Goal: Task Accomplishment & Management: Complete application form

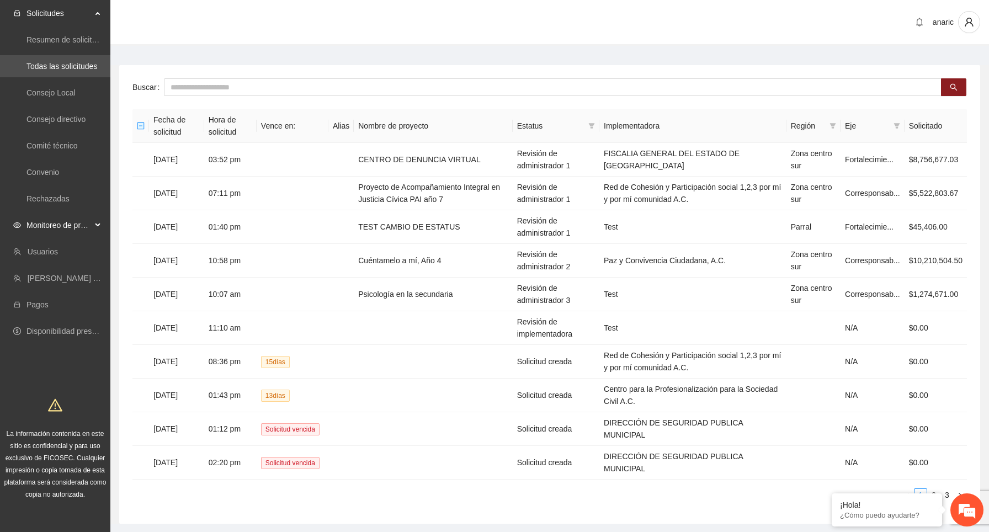
click at [102, 229] on div "Monitoreo de proyectos" at bounding box center [55, 225] width 110 height 22
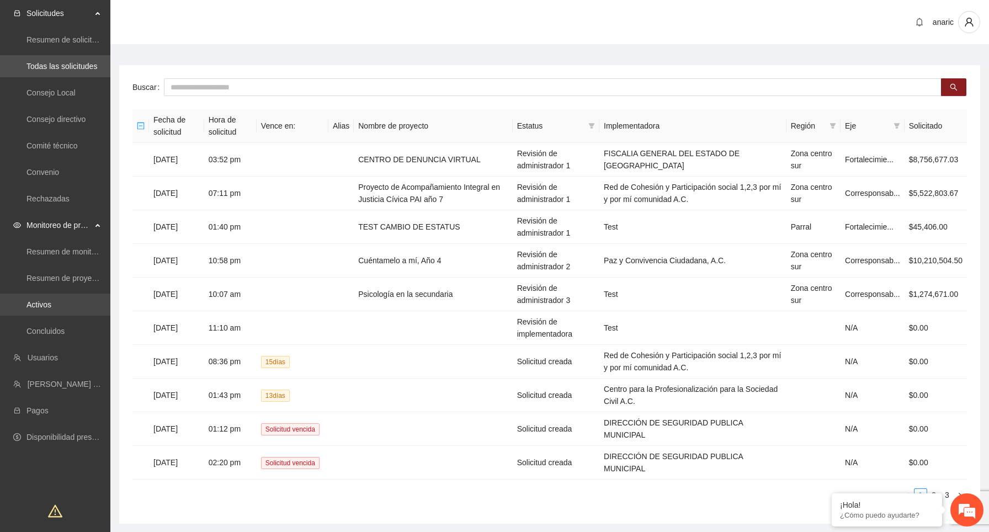
click at [51, 301] on link "Activos" at bounding box center [38, 304] width 25 height 9
click at [49, 301] on link "Activos" at bounding box center [38, 304] width 25 height 9
click at [51, 300] on link "Activos" at bounding box center [38, 304] width 25 height 9
click at [45, 301] on link "Activos" at bounding box center [38, 304] width 25 height 9
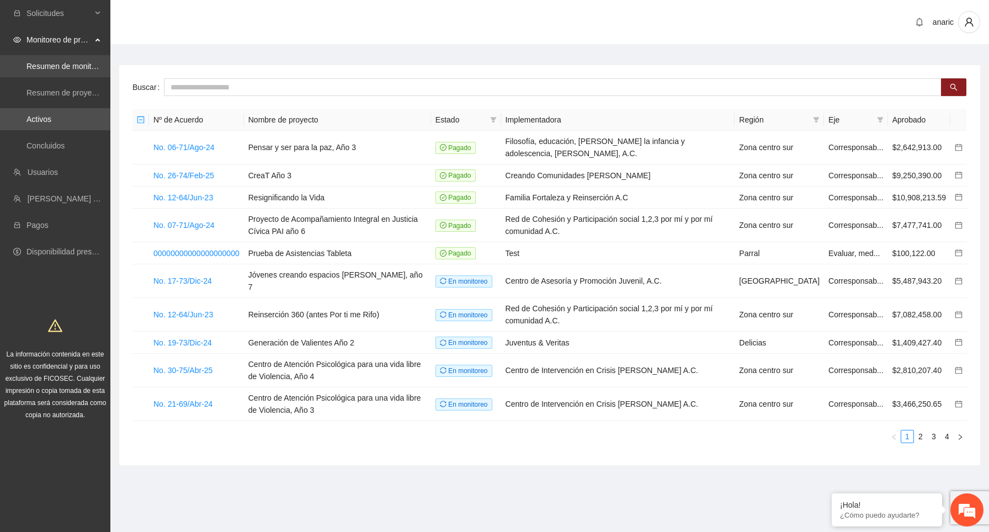
click at [74, 62] on link "Resumen de monitoreo" at bounding box center [66, 66] width 81 height 9
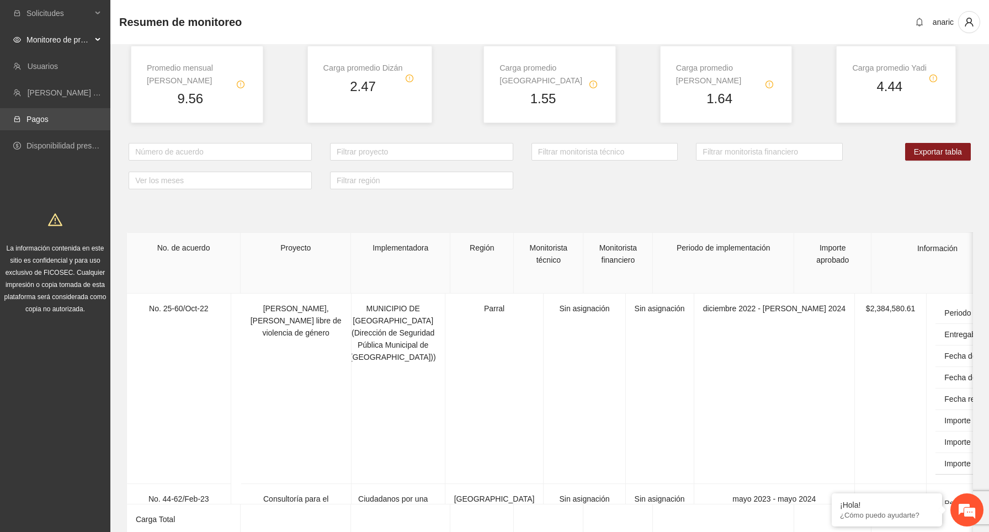
click at [49, 121] on link "Pagos" at bounding box center [37, 119] width 22 height 9
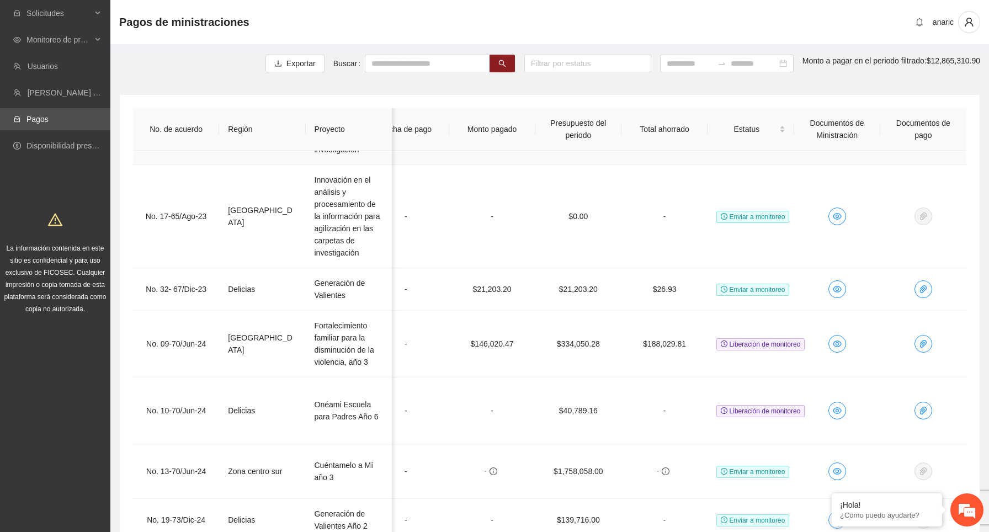
scroll to position [89, 546]
click at [922, 289] on icon "paper-clip" at bounding box center [922, 288] width 9 height 9
click at [840, 280] on span "Adjuntar documento" at bounding box center [821, 277] width 69 height 12
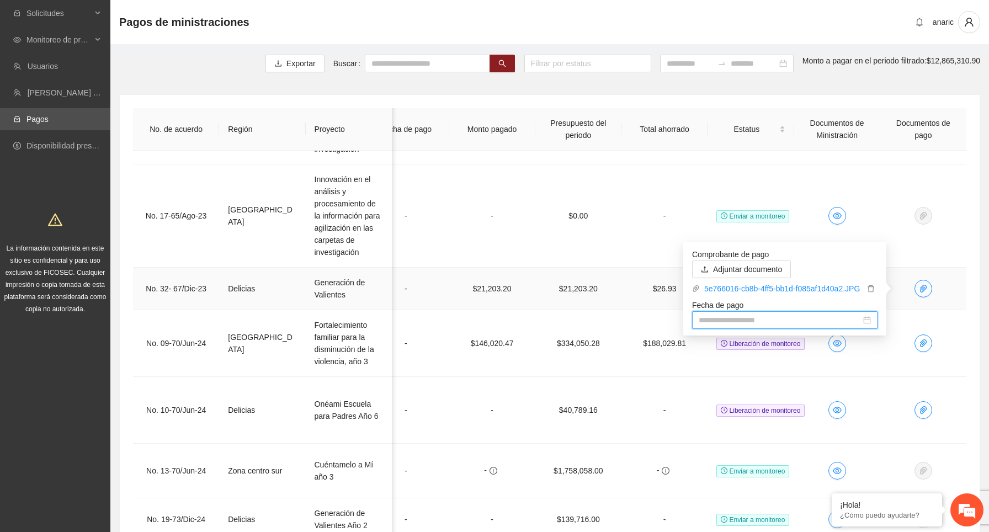
click at [827, 320] on input "Fecha de pago" at bounding box center [779, 320] width 162 height 12
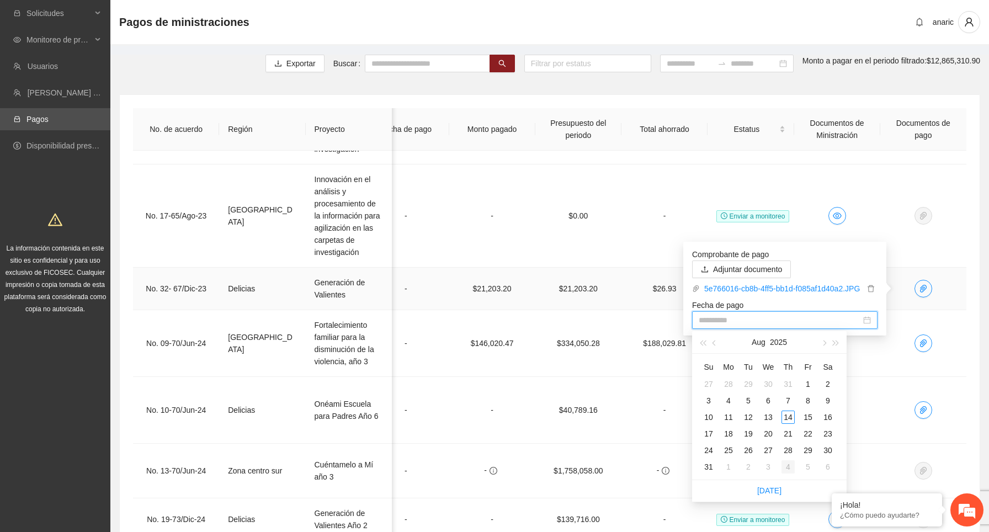
type input "**********"
click at [781, 489] on div "[DATE]" at bounding box center [769, 490] width 154 height 22
click at [772, 490] on link "[DATE]" at bounding box center [769, 490] width 24 height 9
type input "**********"
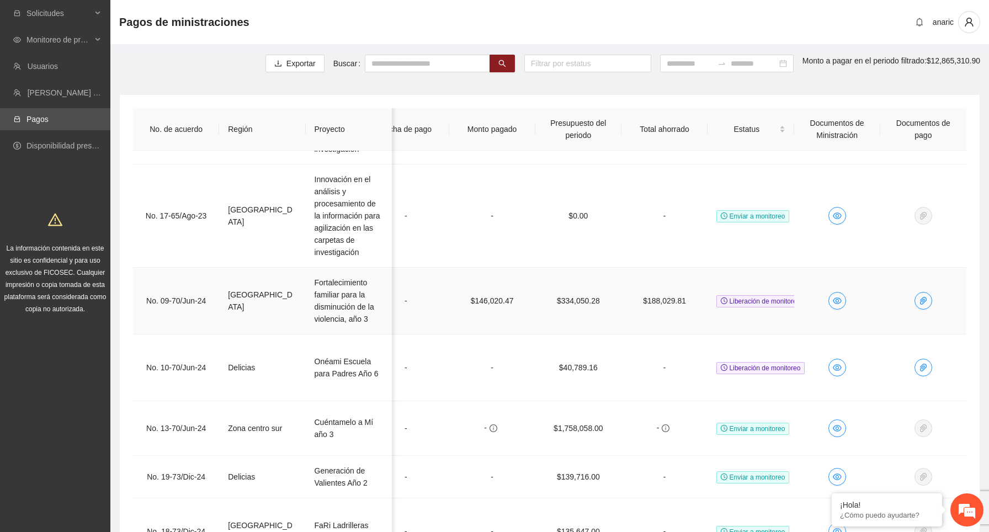
click at [942, 298] on td at bounding box center [923, 301] width 86 height 67
click at [730, 302] on span "Liberación de monitoreo" at bounding box center [760, 301] width 88 height 12
click at [752, 298] on span "Liberación de monitoreo" at bounding box center [760, 301] width 88 height 12
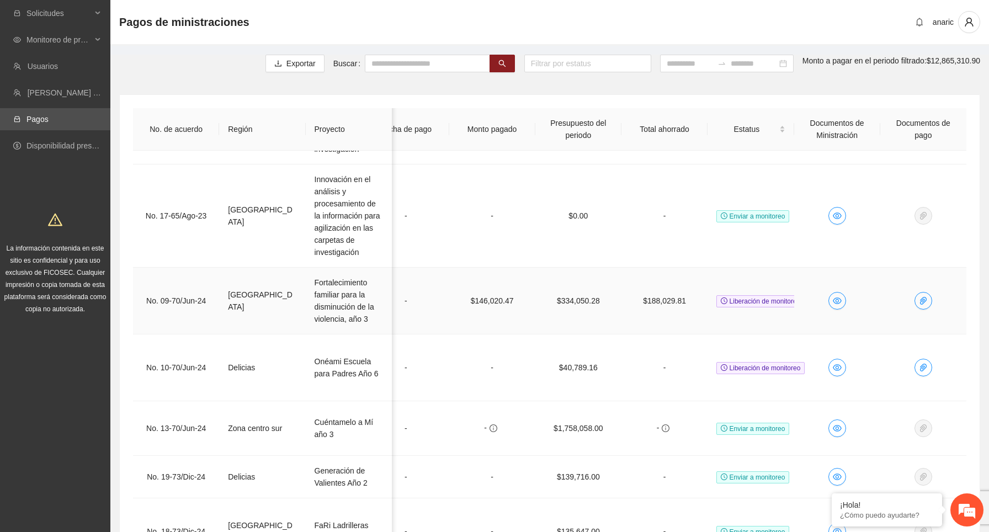
click at [752, 298] on span "Liberación de monitoreo" at bounding box center [760, 301] width 88 height 12
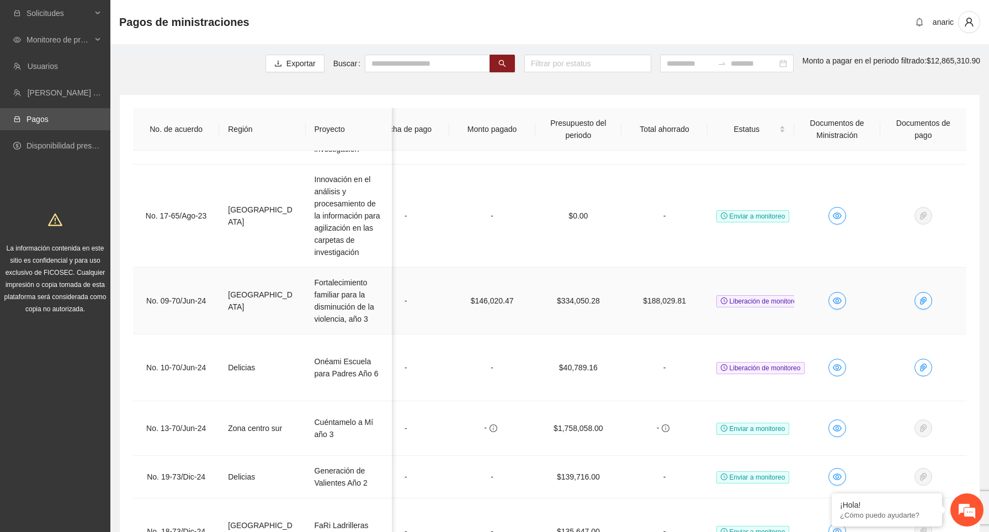
click at [752, 298] on span "Liberación de monitoreo" at bounding box center [760, 301] width 88 height 12
click at [763, 298] on span "Liberación de monitoreo" at bounding box center [760, 301] width 88 height 12
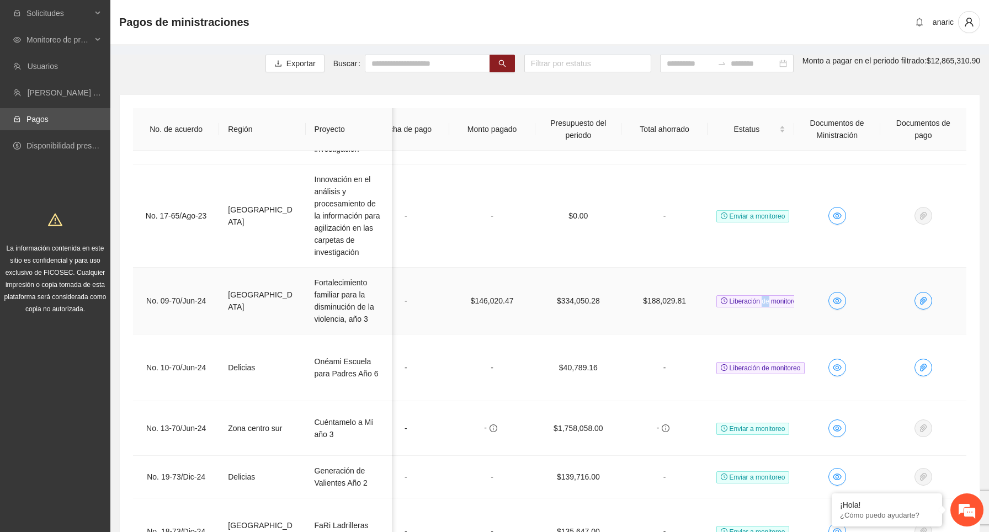
click at [763, 298] on span "Liberación de monitoreo" at bounding box center [760, 301] width 88 height 12
click at [771, 300] on span "Liberación de monitoreo" at bounding box center [760, 301] width 88 height 12
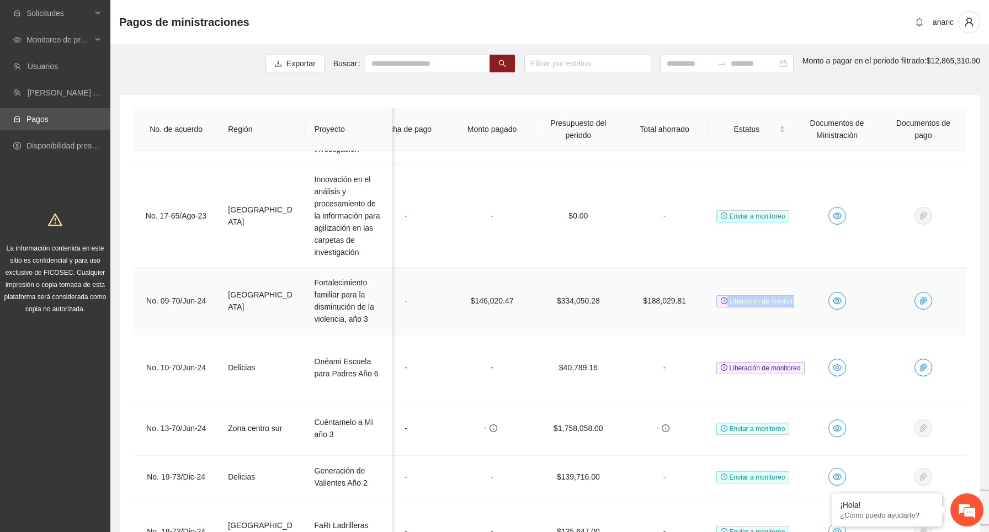
click at [771, 300] on span "Liberación de monitoreo" at bounding box center [760, 301] width 88 height 12
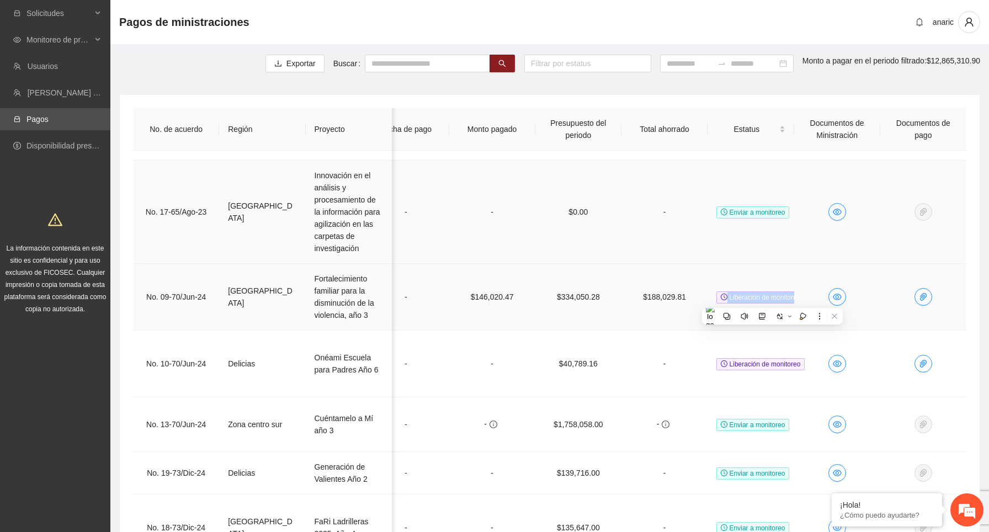
scroll to position [94, 546]
click at [768, 212] on span "Enviar a monitoreo" at bounding box center [752, 211] width 73 height 12
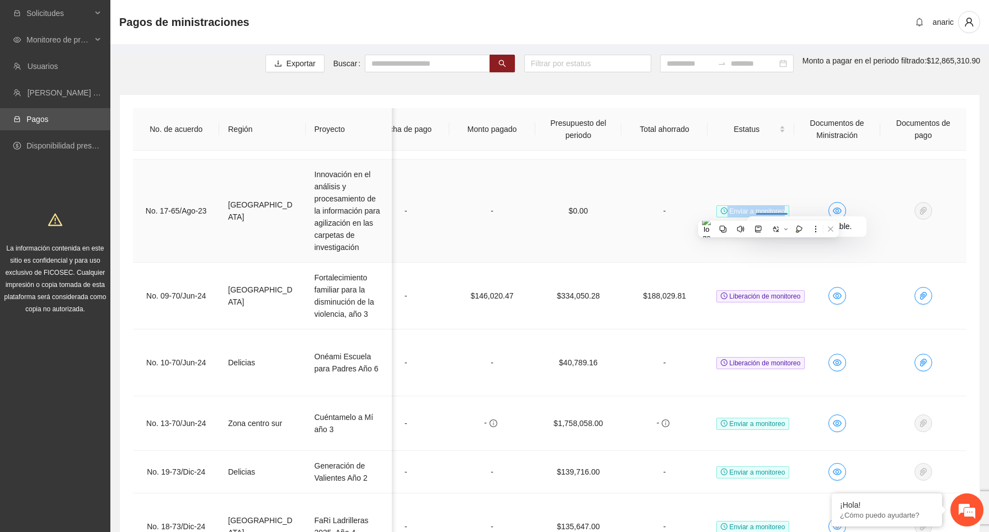
click at [763, 206] on span "Enviar a monitoreo" at bounding box center [752, 211] width 73 height 12
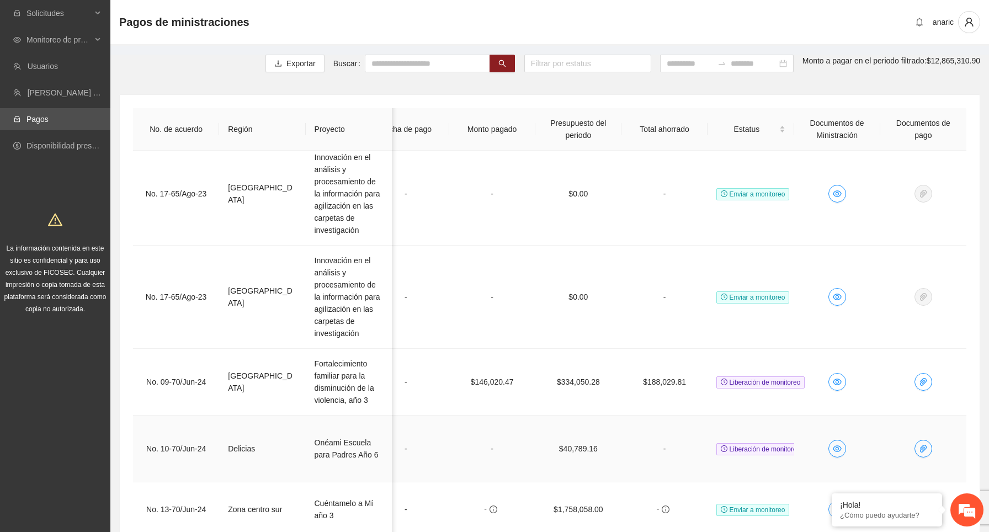
scroll to position [0, 546]
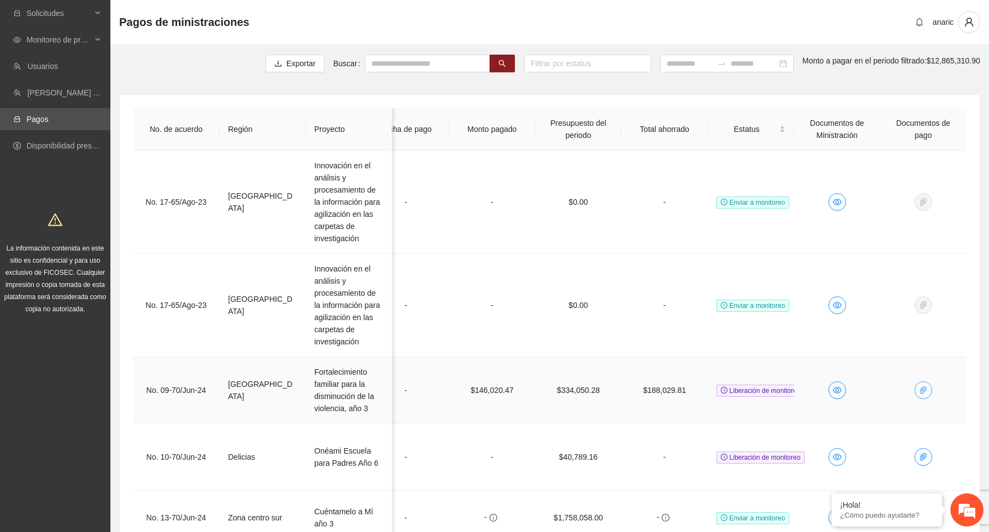
click at [922, 386] on icon "paper-clip" at bounding box center [923, 390] width 7 height 8
click at [838, 375] on span "Adjuntar documento" at bounding box center [821, 379] width 69 height 12
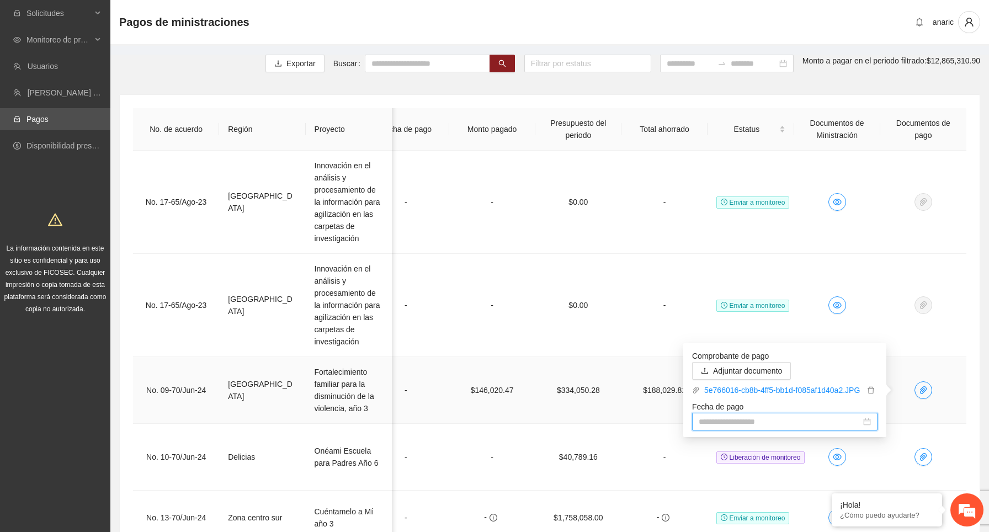
click at [0, 0] on input "Fecha de pago" at bounding box center [0, 0] width 0 height 0
type input "**********"
click at [788, 522] on div "14" at bounding box center [787, 518] width 13 height 13
click at [943, 398] on td at bounding box center [923, 390] width 86 height 67
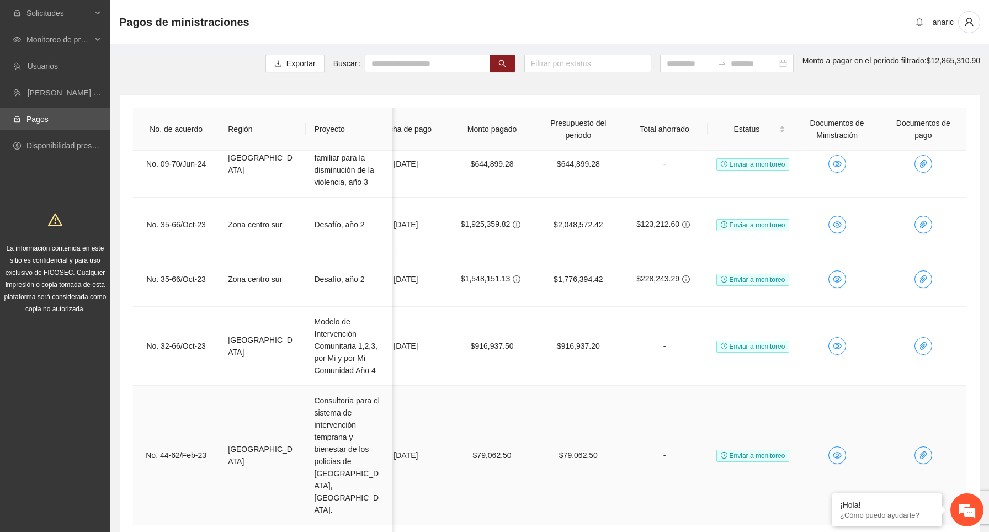
scroll to position [173, 0]
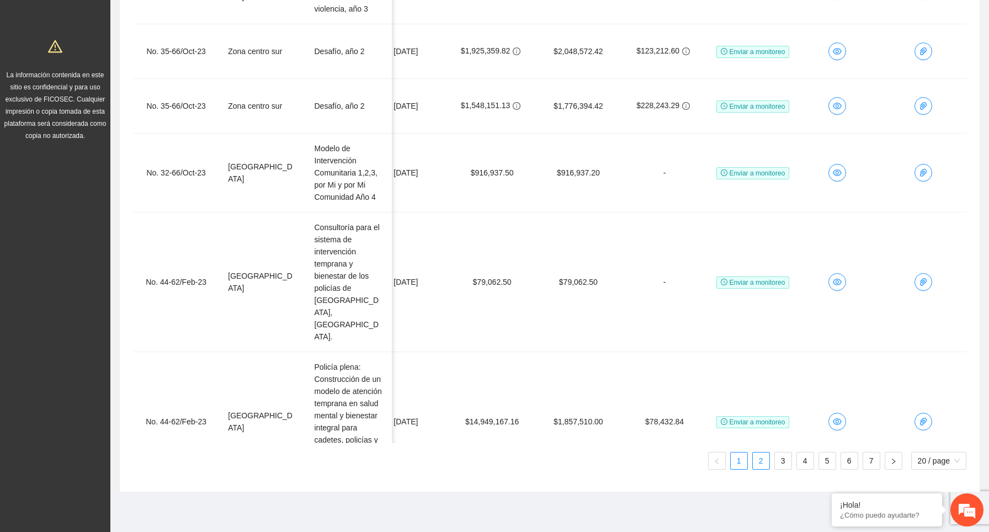
click at [758, 462] on link "2" at bounding box center [760, 460] width 17 height 17
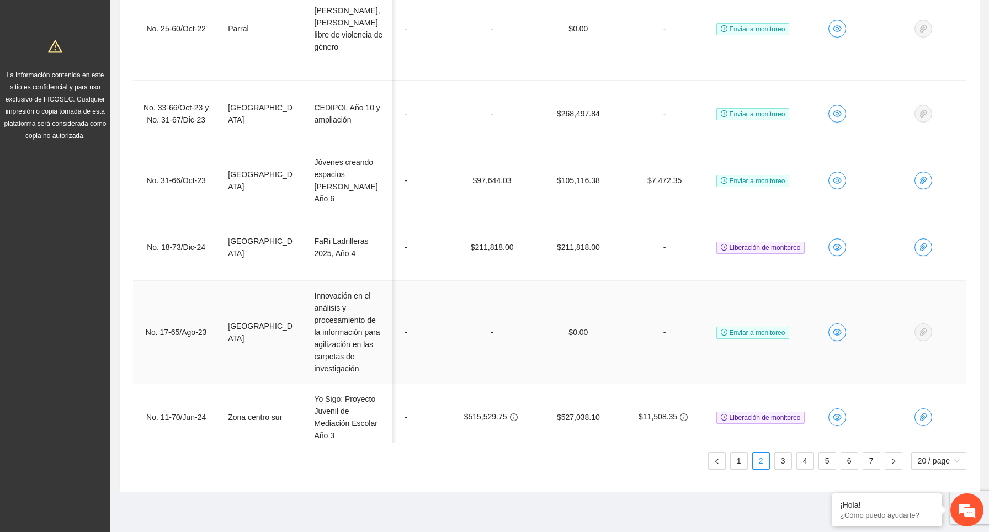
scroll to position [0, 0]
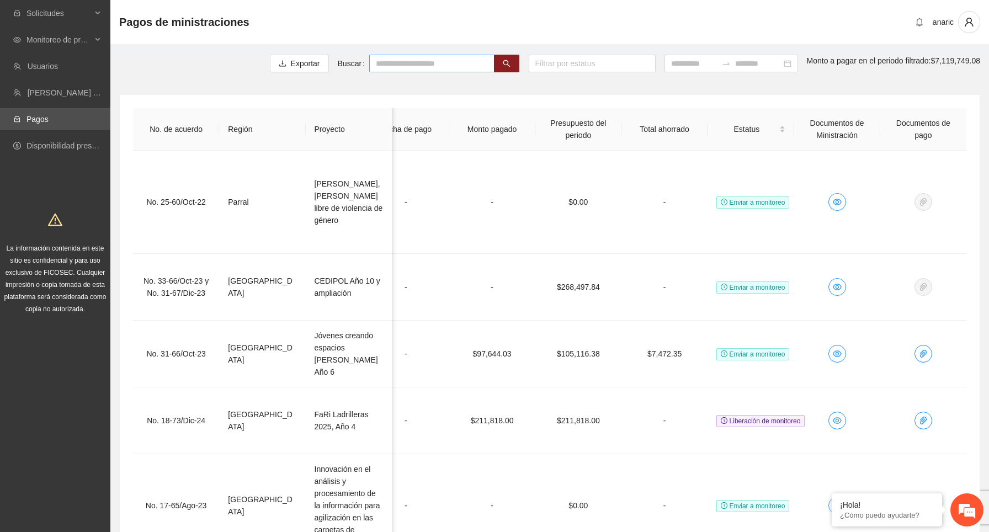
click at [391, 62] on input "text" at bounding box center [431, 64] width 125 height 18
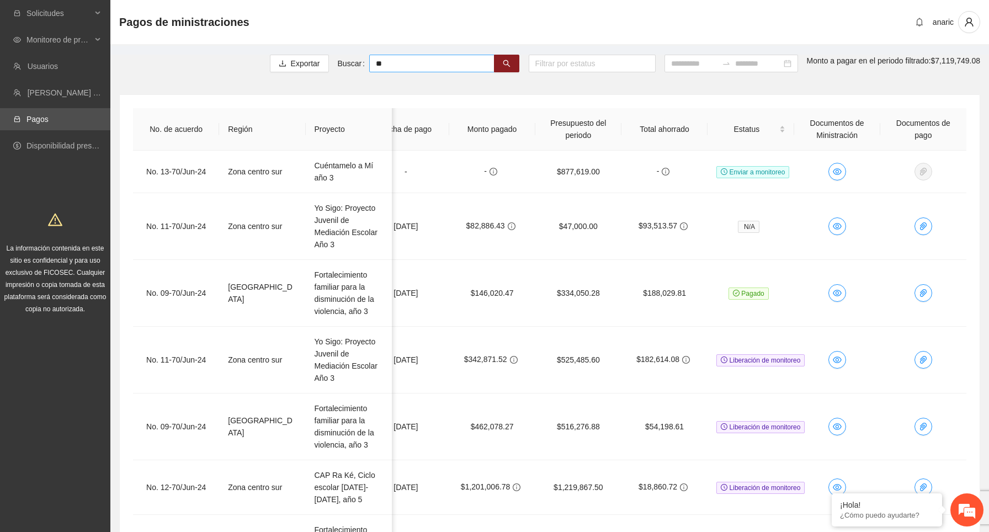
type input "*"
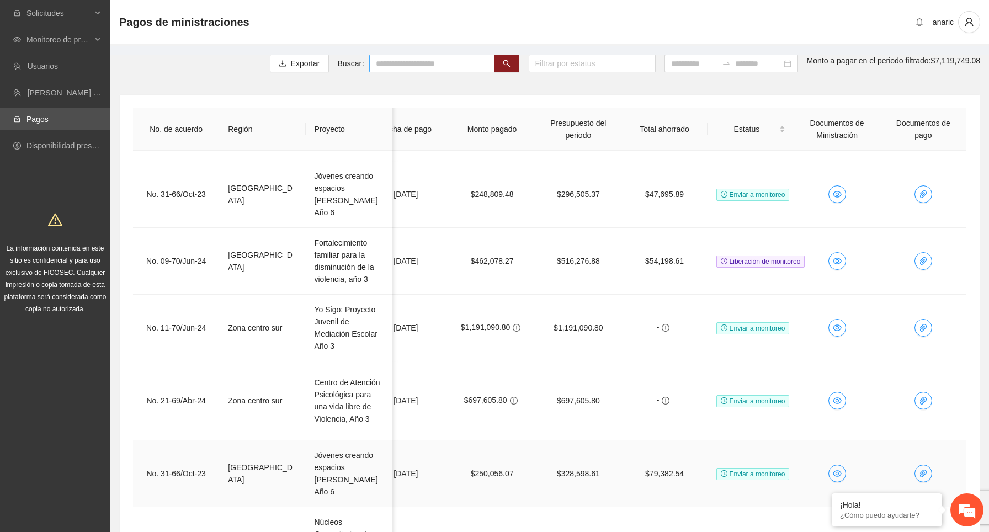
scroll to position [173, 0]
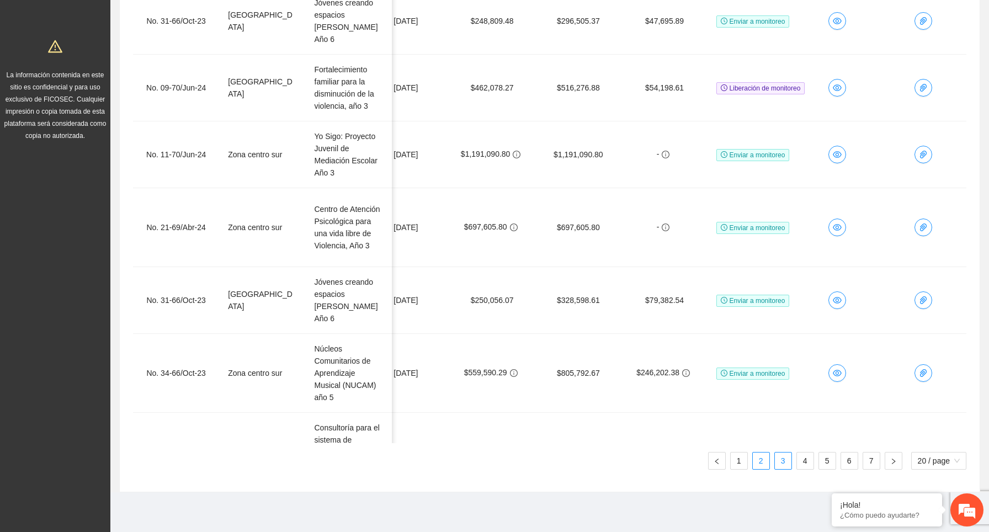
click at [781, 460] on link "3" at bounding box center [782, 460] width 17 height 17
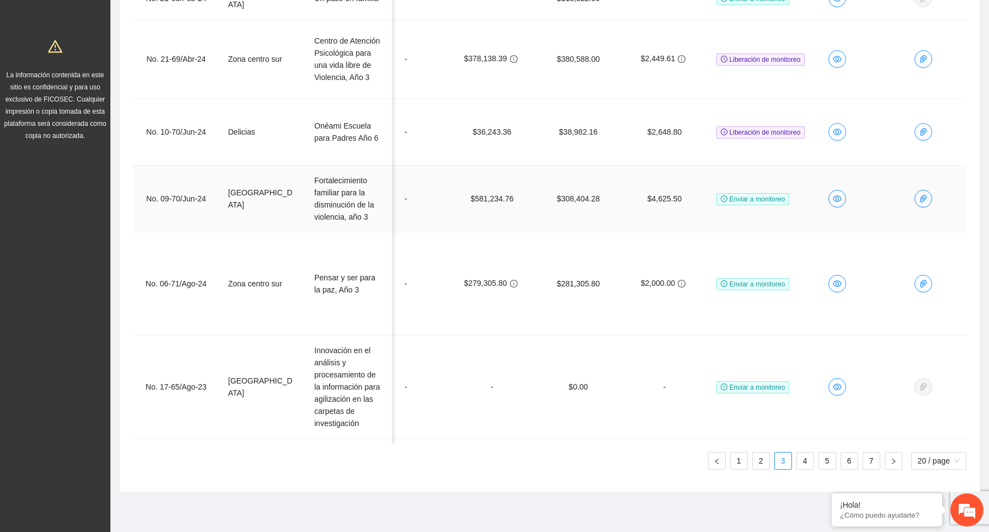
scroll to position [0, 0]
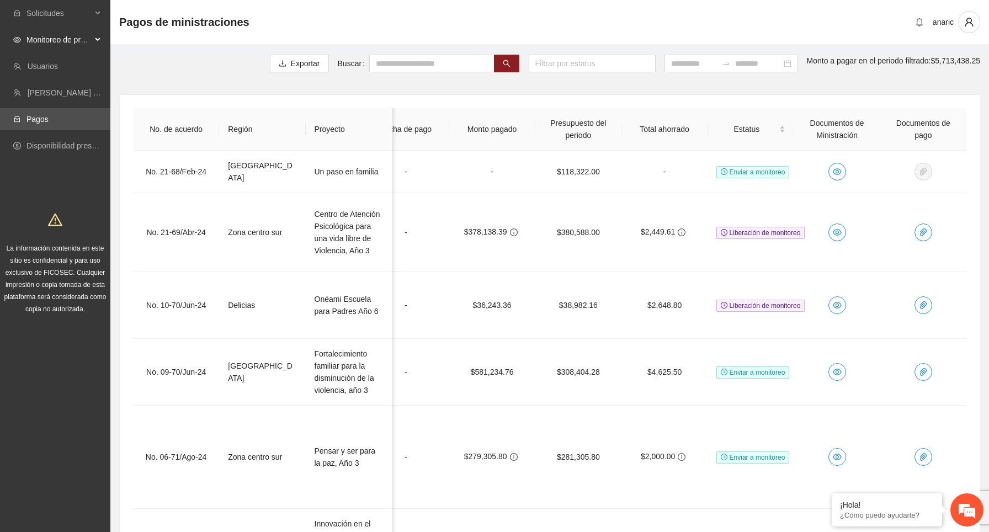
click at [98, 41] on div "Monitoreo de proyectos" at bounding box center [55, 40] width 110 height 22
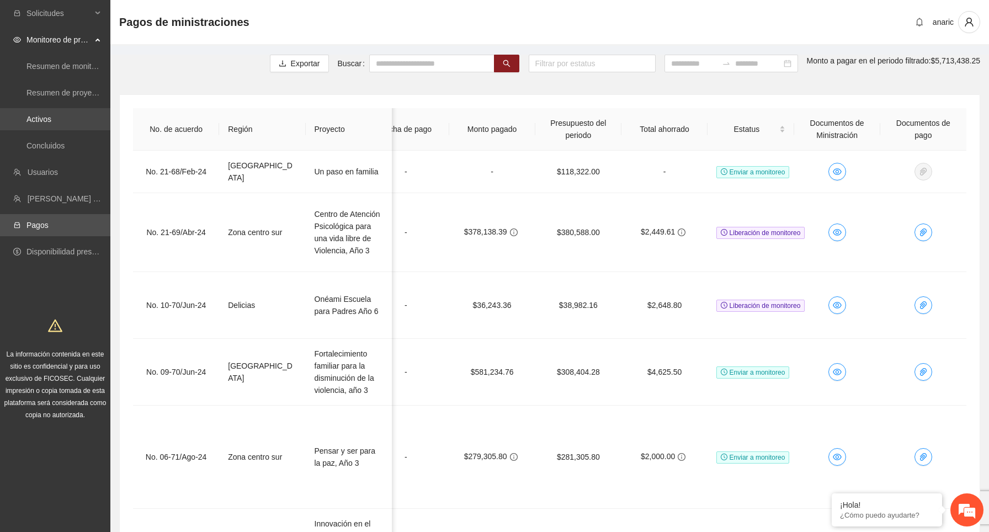
click at [51, 119] on link "Activos" at bounding box center [38, 119] width 25 height 9
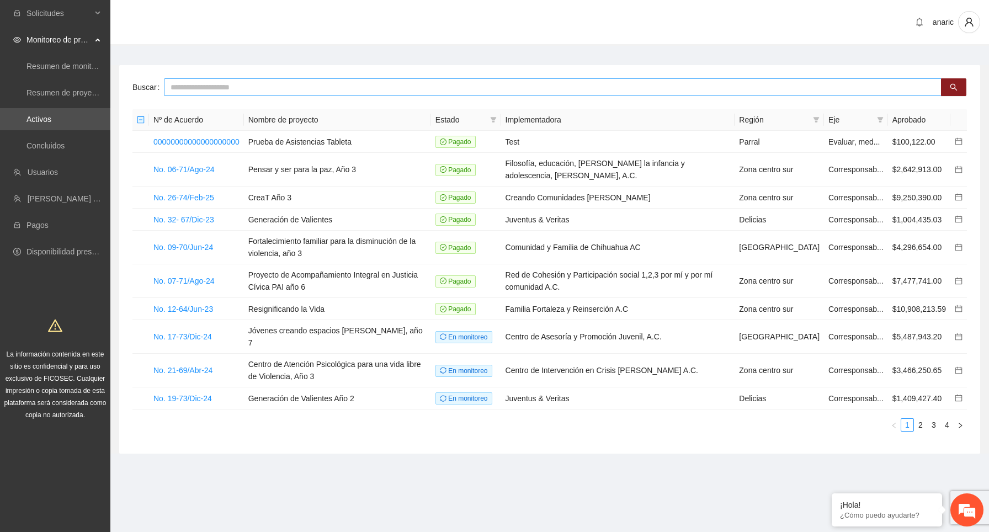
click at [431, 82] on input "text" at bounding box center [552, 87] width 777 height 18
type input "******"
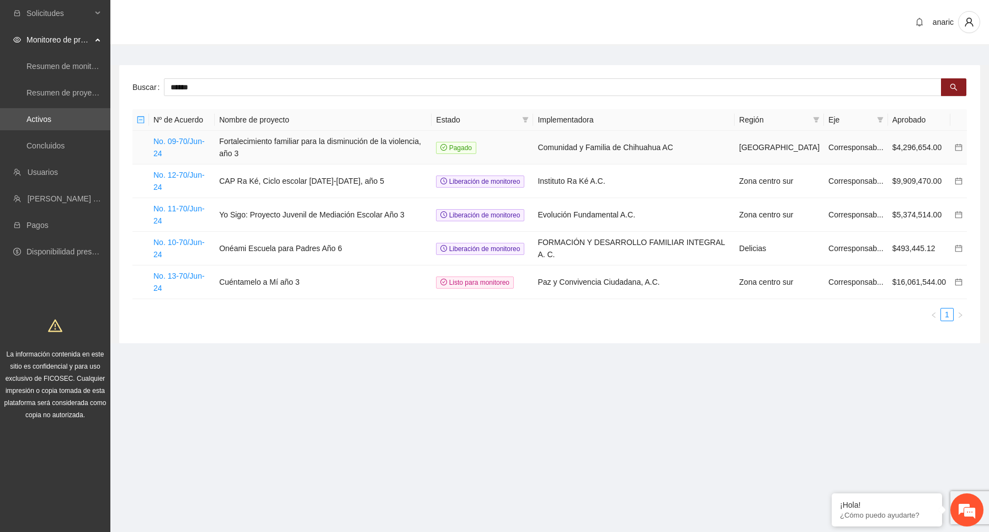
click at [957, 148] on icon "calendar" at bounding box center [958, 147] width 8 height 8
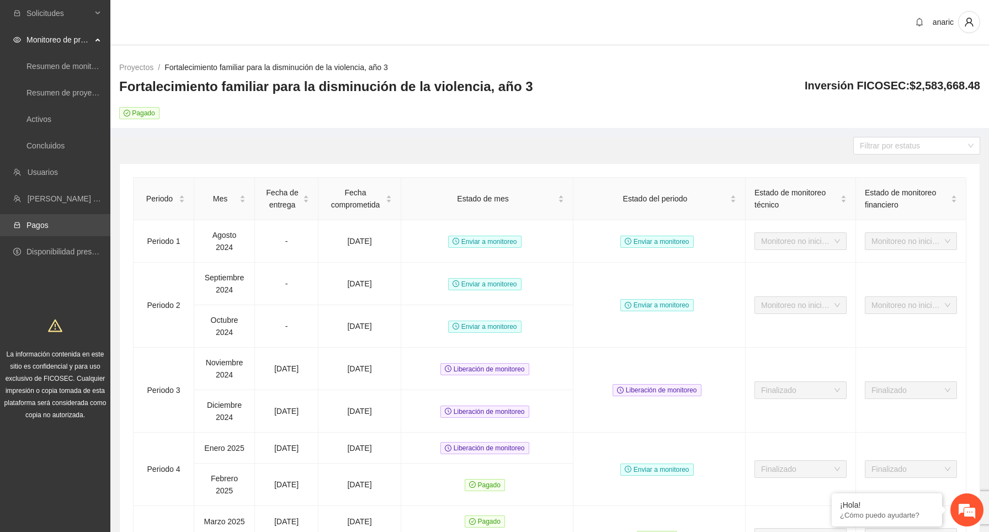
click at [49, 223] on link "Pagos" at bounding box center [37, 225] width 22 height 9
click at [49, 221] on link "Pagos" at bounding box center [37, 225] width 22 height 9
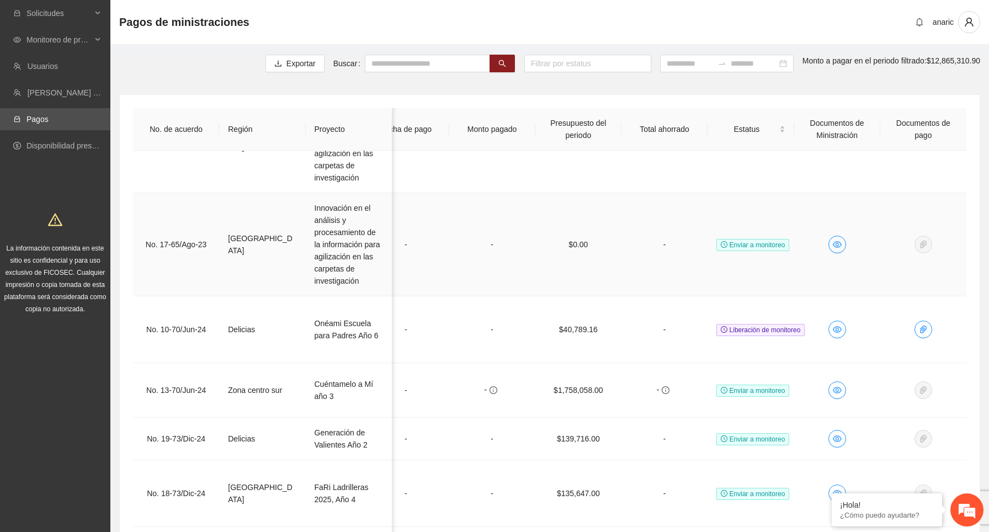
scroll to position [20, 0]
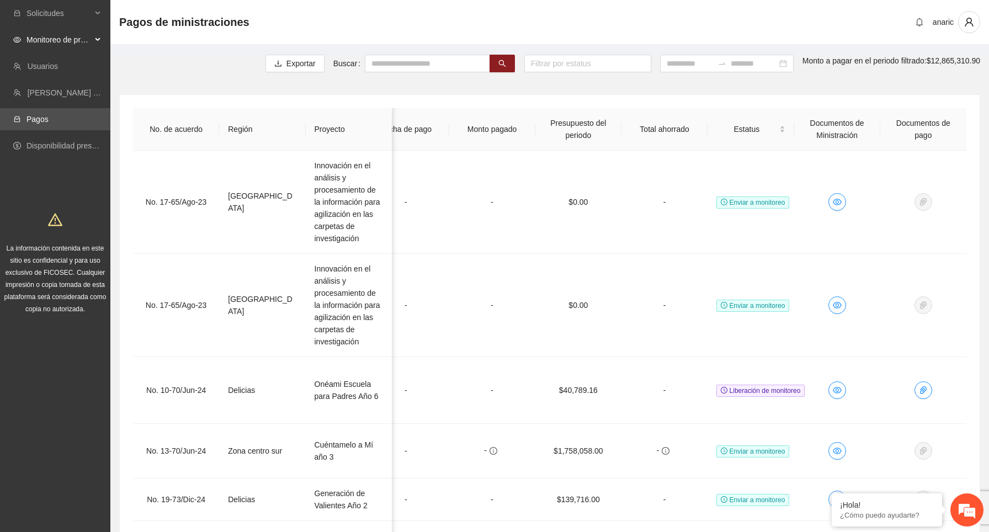
click at [99, 39] on div "Monitoreo de proyectos" at bounding box center [55, 40] width 110 height 22
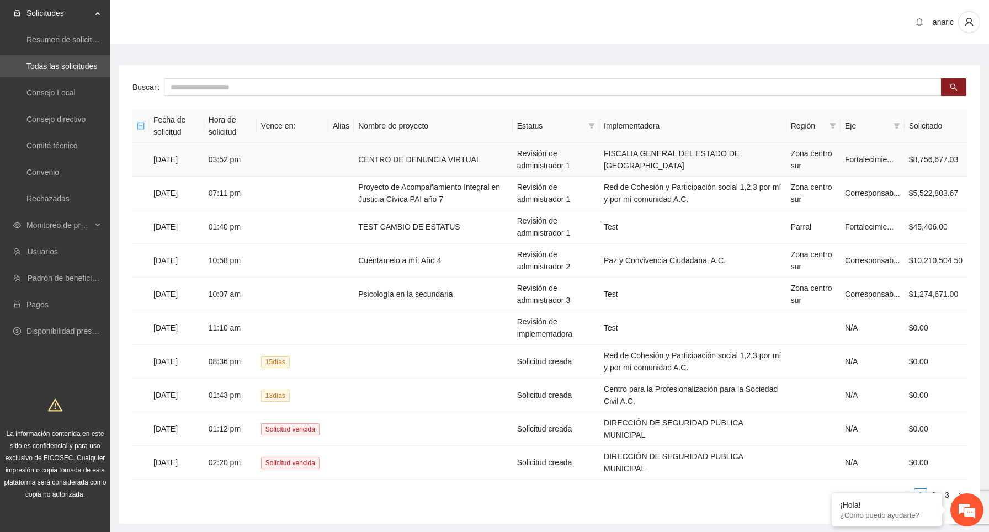
click at [201, 157] on td "[DATE]" at bounding box center [176, 160] width 55 height 34
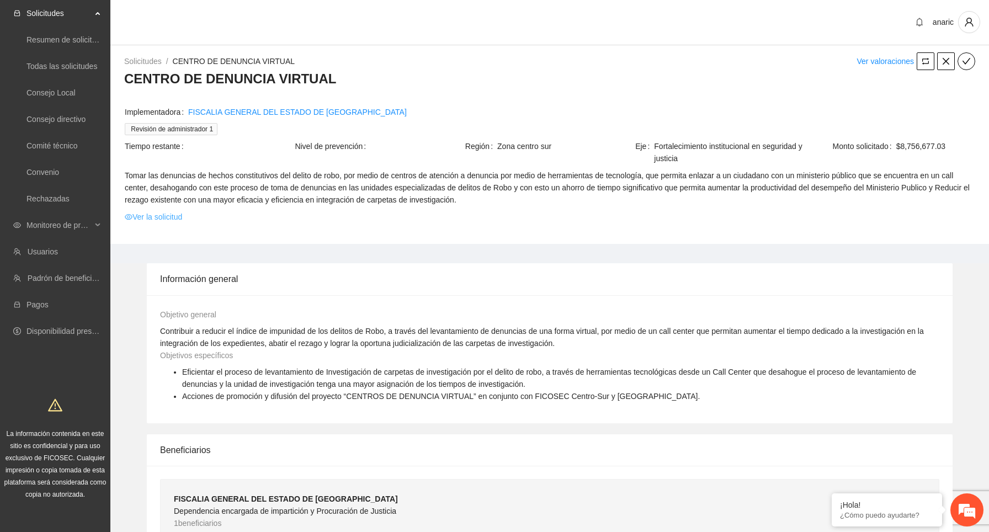
click at [161, 212] on link "Ver la solicitud" at bounding box center [153, 217] width 57 height 12
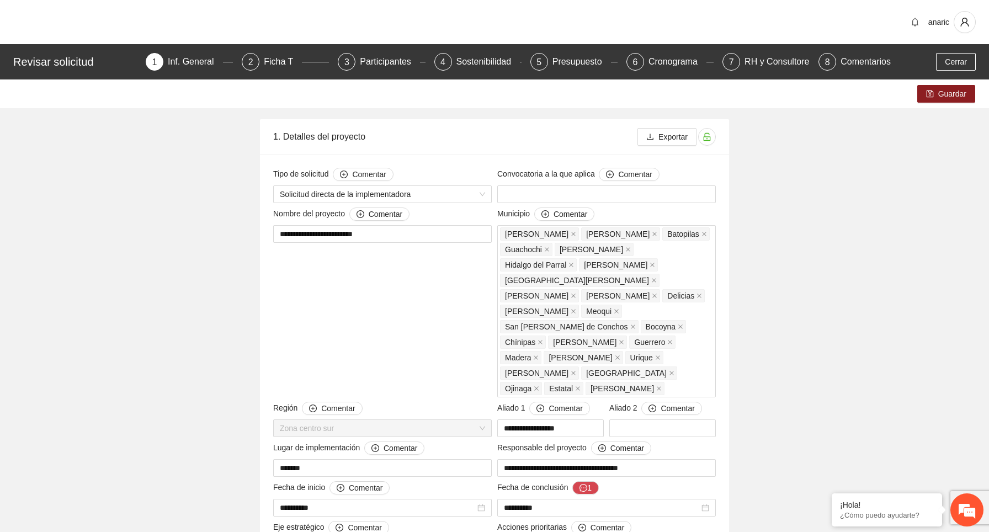
click at [201, 65] on div "Inf. General" at bounding box center [195, 62] width 55 height 18
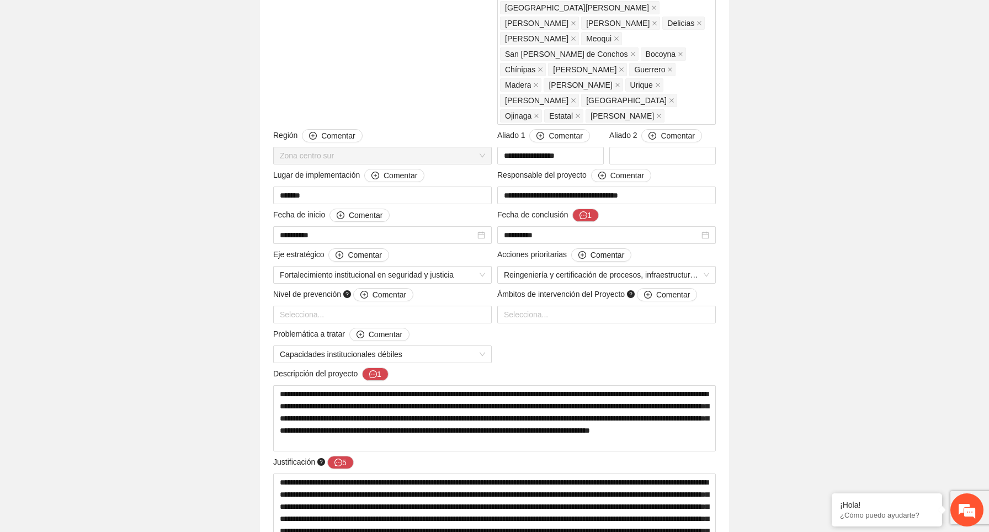
scroll to position [16, 0]
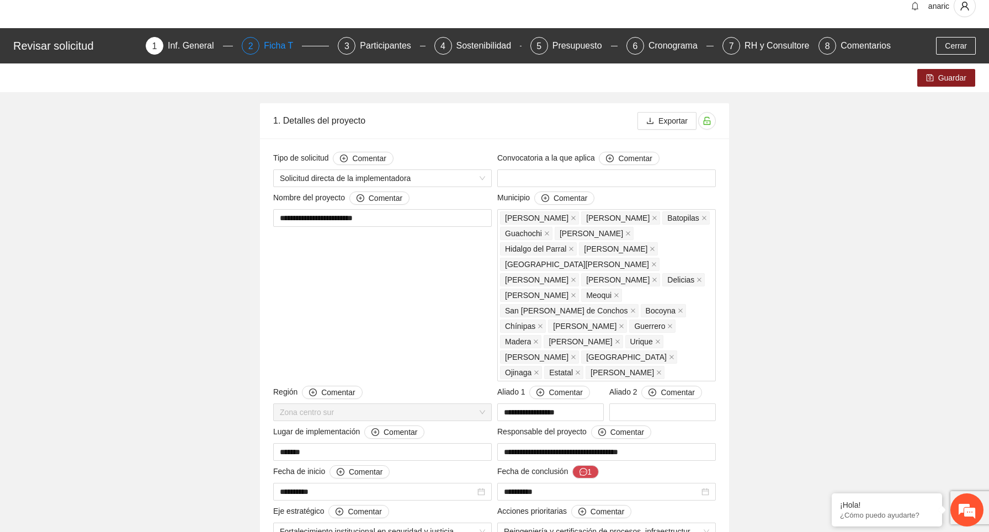
click at [276, 44] on div "Ficha T" at bounding box center [283, 46] width 38 height 18
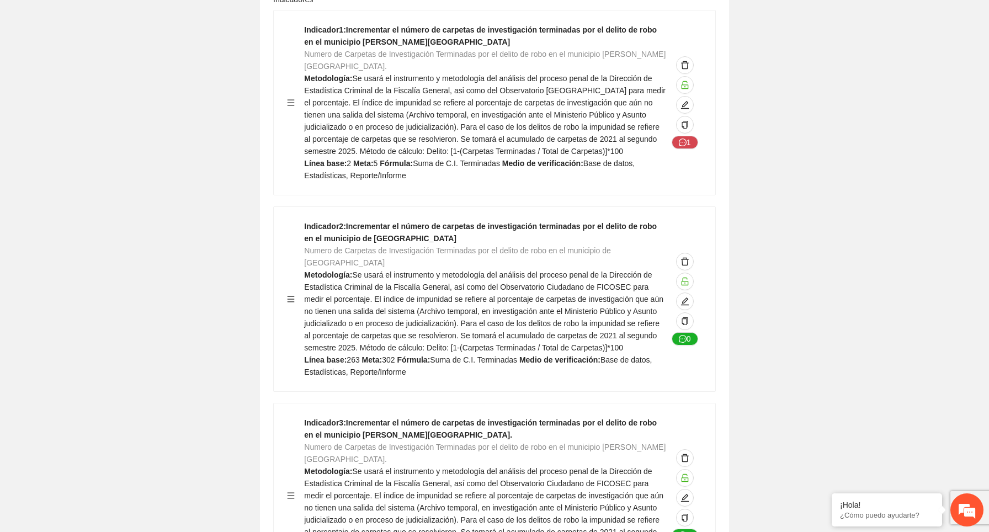
scroll to position [52, 0]
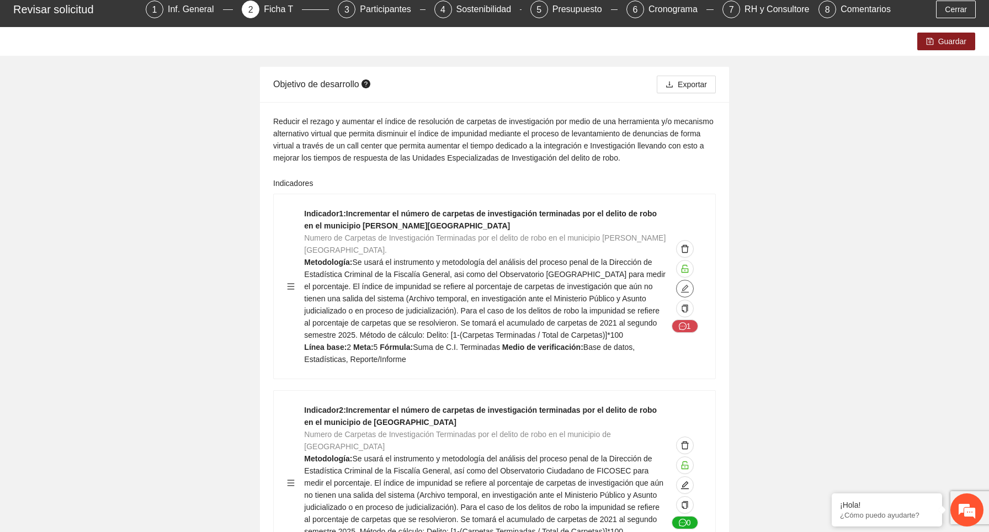
click at [682, 292] on icon "edit" at bounding box center [685, 289] width 8 height 8
type textarea "*"
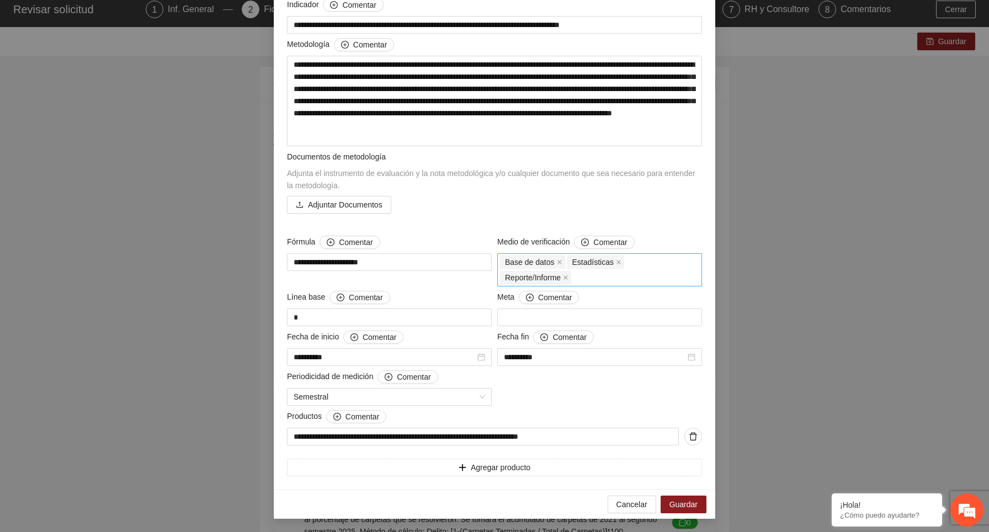
scroll to position [0, 0]
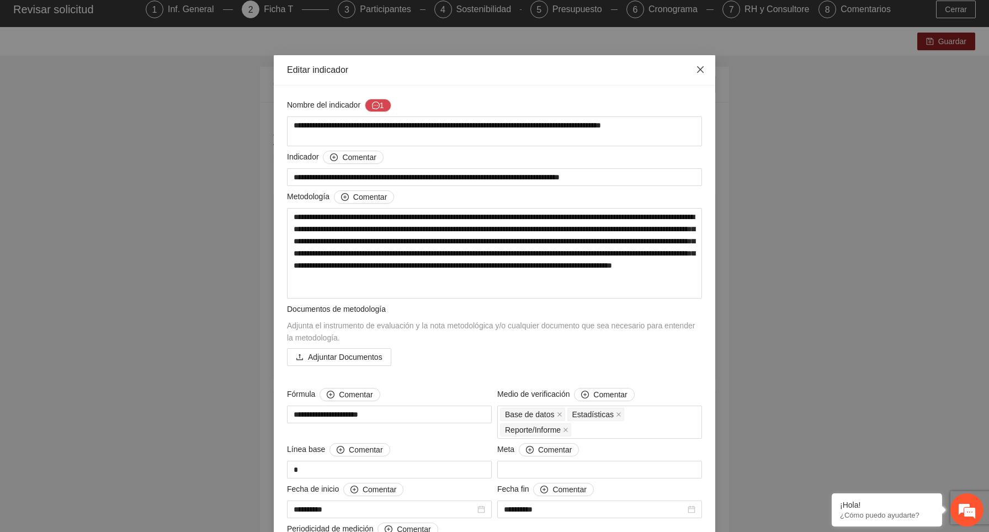
click at [698, 70] on icon "close" at bounding box center [700, 69] width 9 height 9
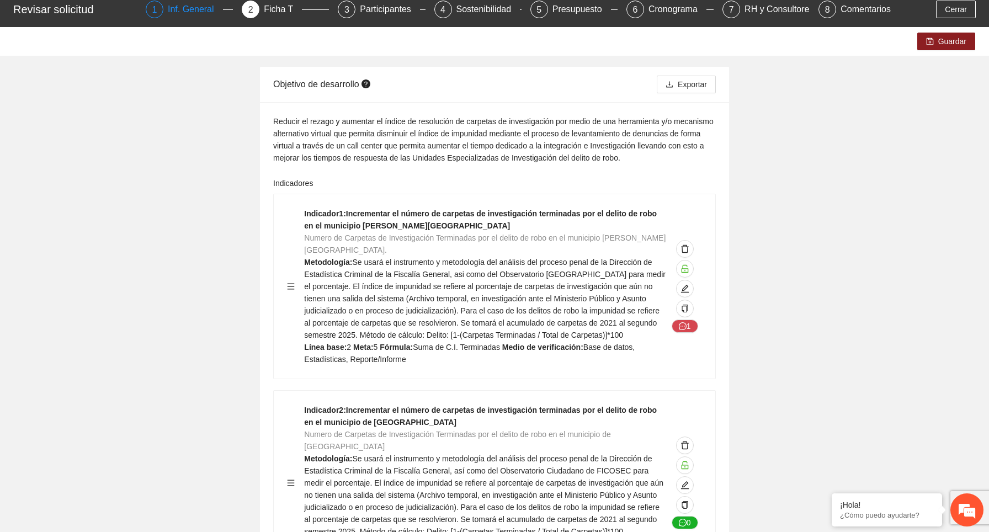
click at [207, 12] on div "Inf. General" at bounding box center [195, 10] width 55 height 18
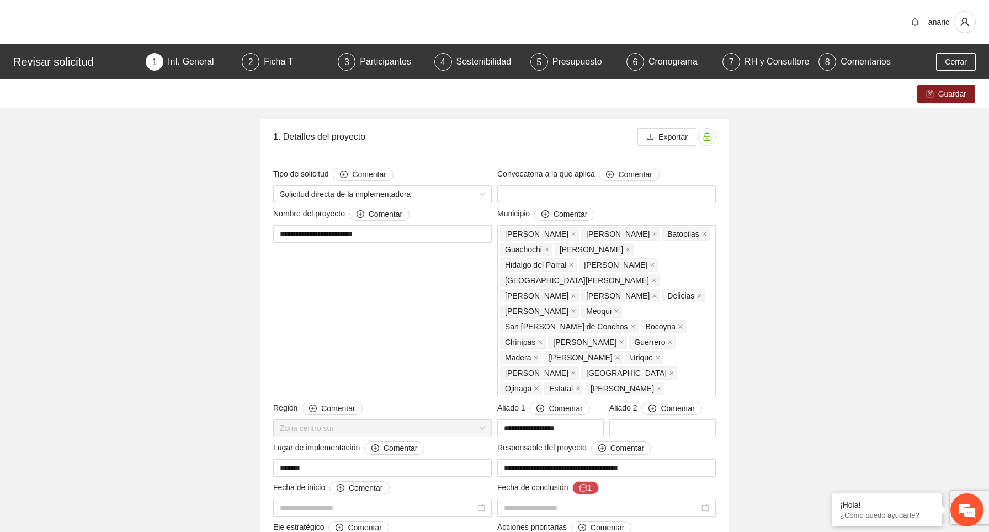
type input "**********"
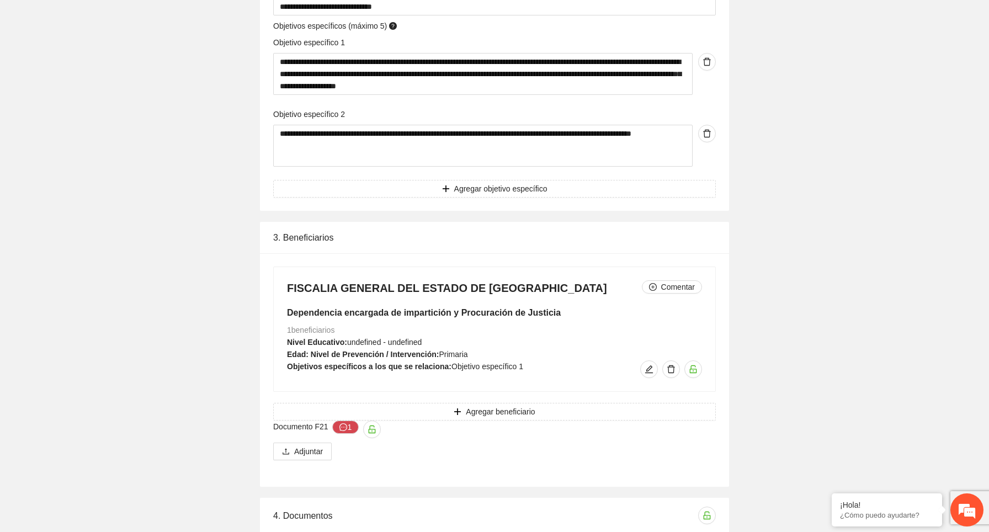
scroll to position [1248, 0]
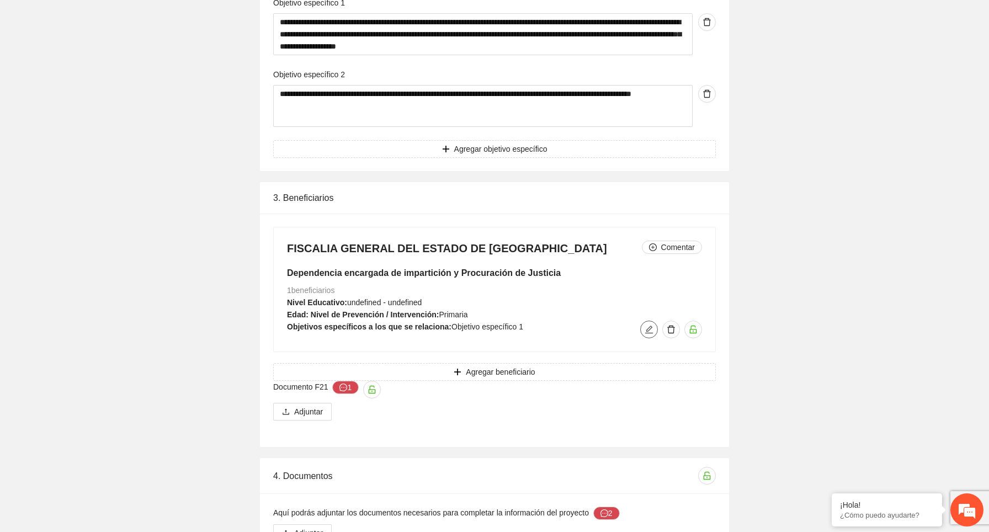
click at [644, 325] on span "edit" at bounding box center [648, 329] width 17 height 9
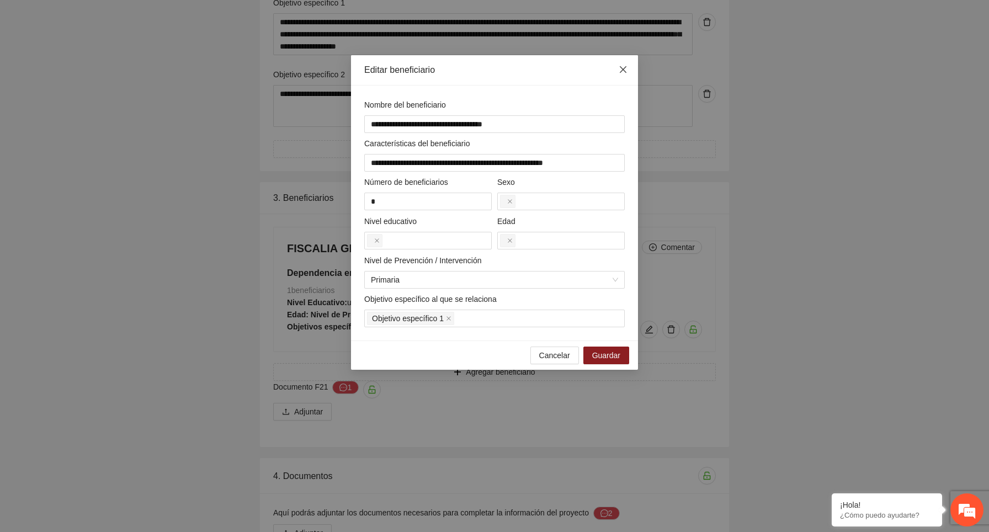
click at [622, 71] on icon "close" at bounding box center [622, 69] width 7 height 7
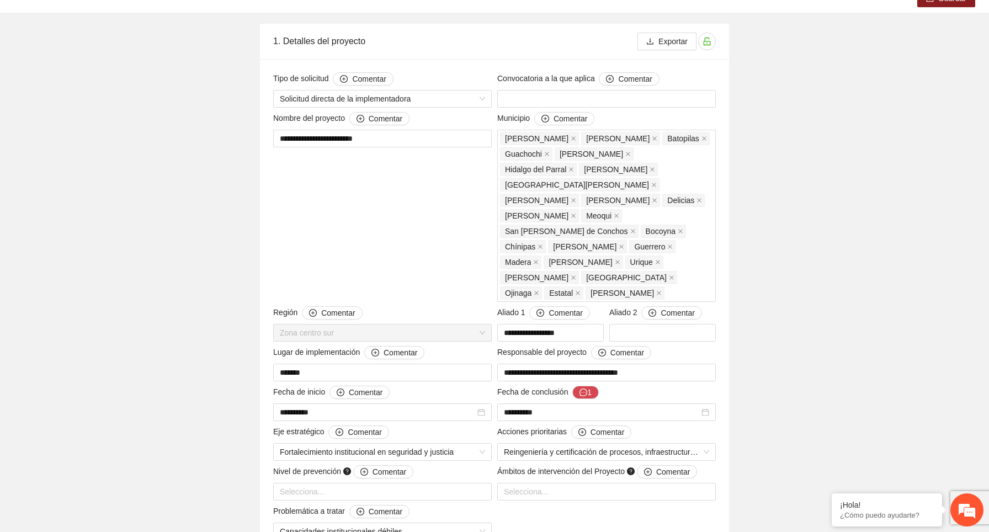
scroll to position [0, 0]
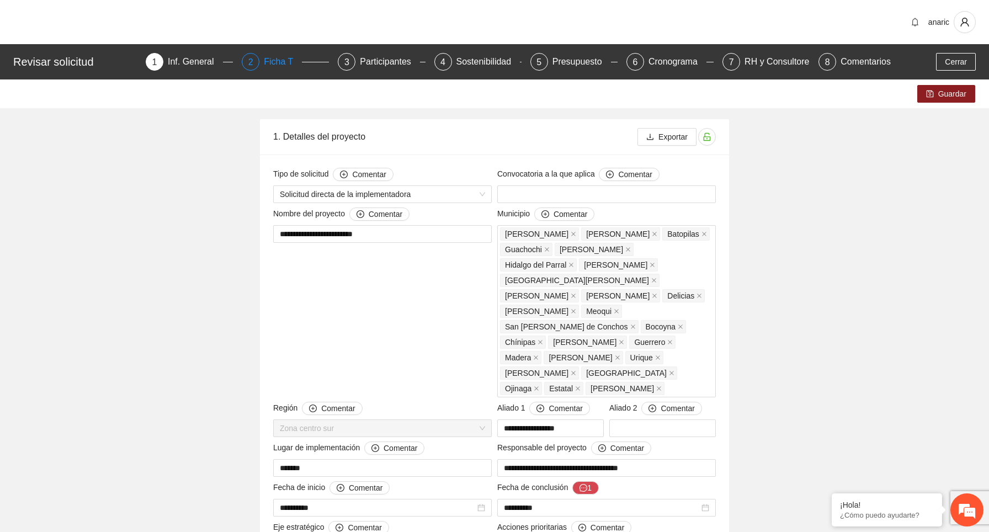
click at [283, 55] on div "Ficha T" at bounding box center [283, 62] width 38 height 18
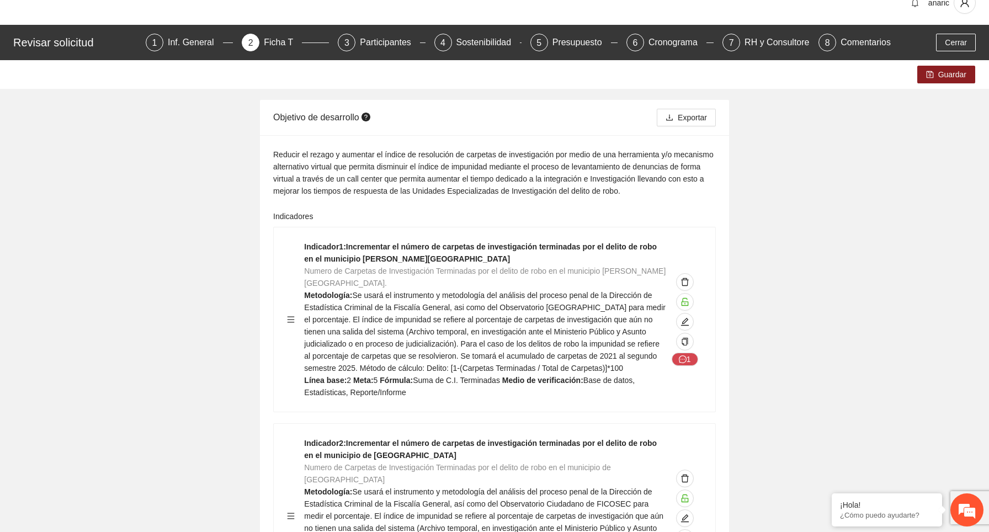
scroll to position [386, 0]
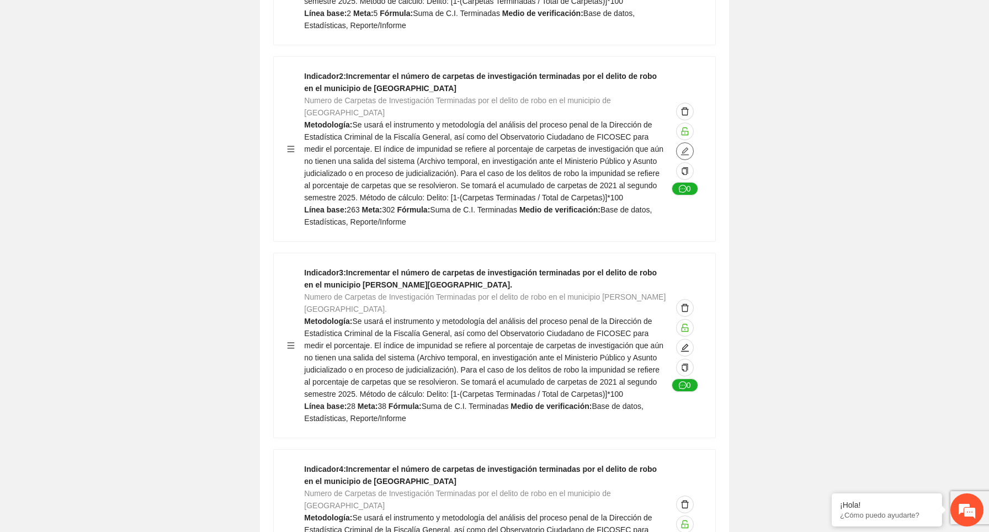
click at [688, 156] on icon "edit" at bounding box center [684, 151] width 9 height 9
type textarea "***"
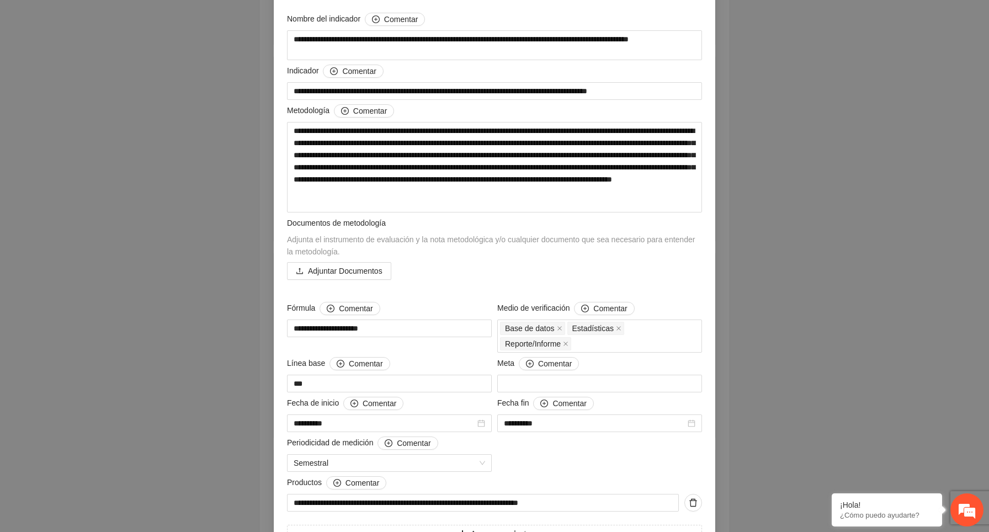
scroll to position [152, 0]
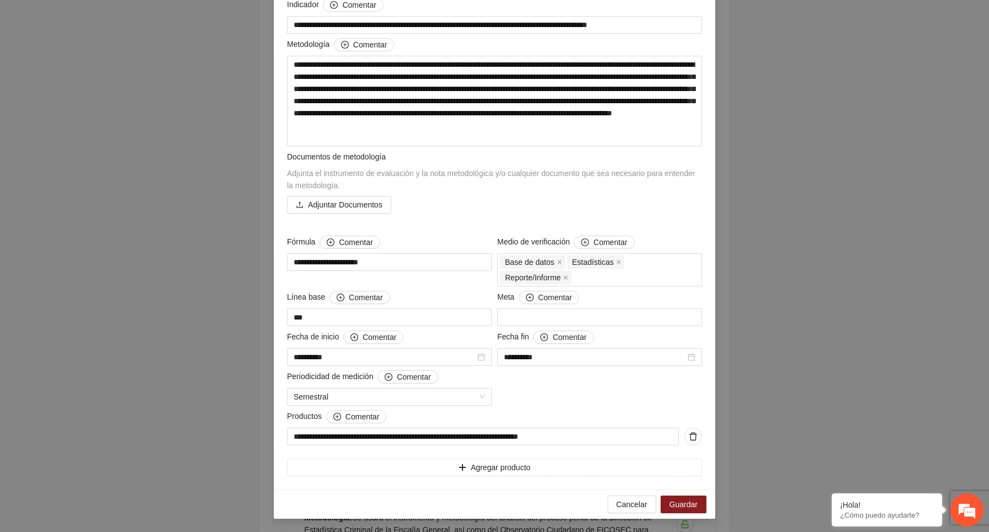
click at [804, 303] on div "**********" at bounding box center [494, 266] width 989 height 532
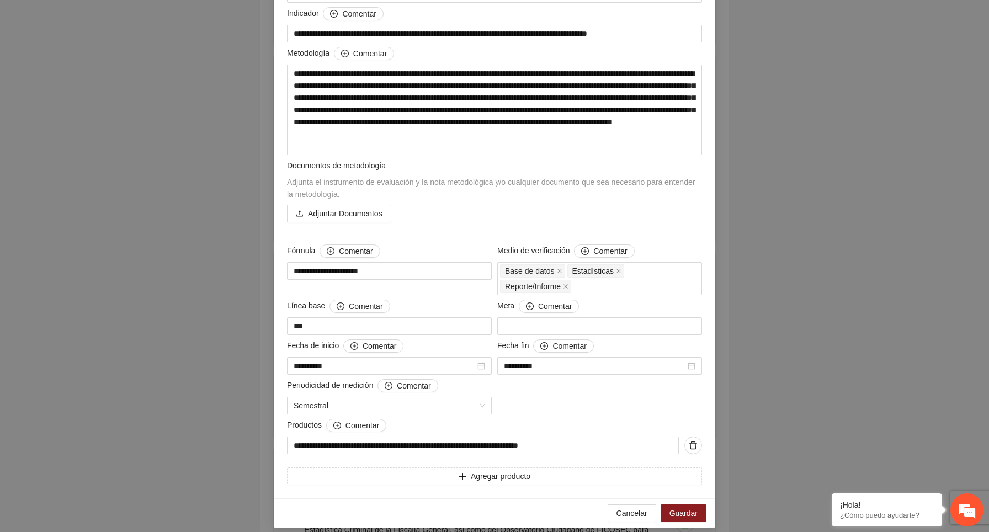
scroll to position [0, 0]
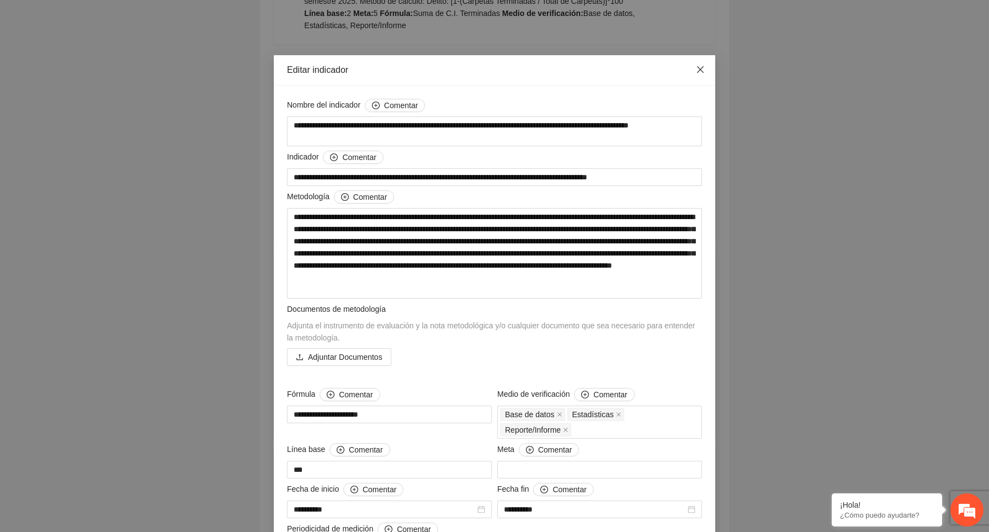
click at [696, 65] on icon "close" at bounding box center [700, 69] width 9 height 9
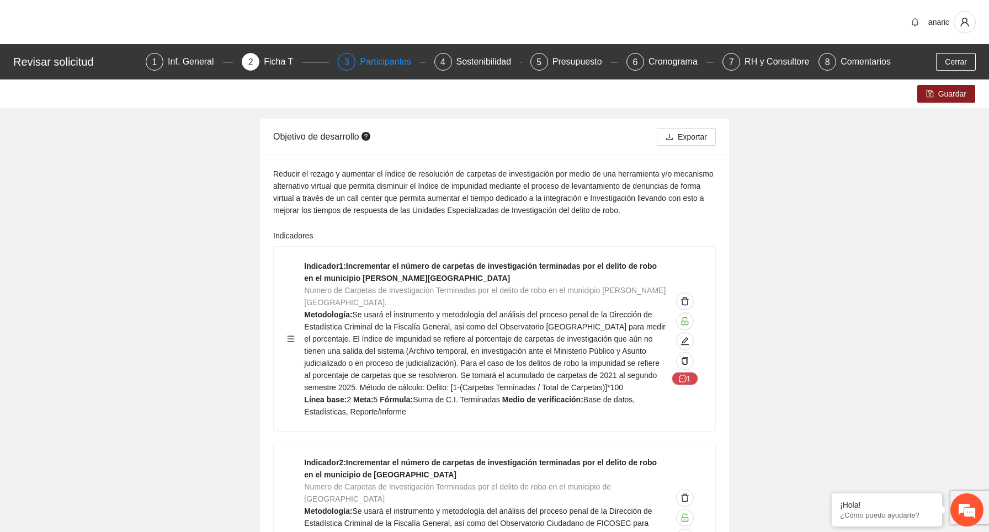
click at [378, 63] on div "Participantes" at bounding box center [390, 62] width 60 height 18
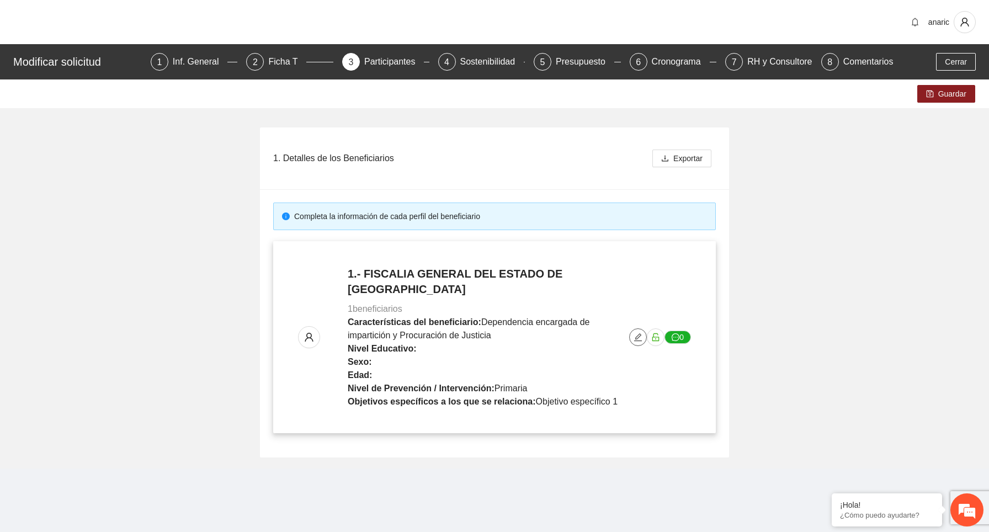
click at [637, 333] on icon "edit" at bounding box center [637, 337] width 9 height 9
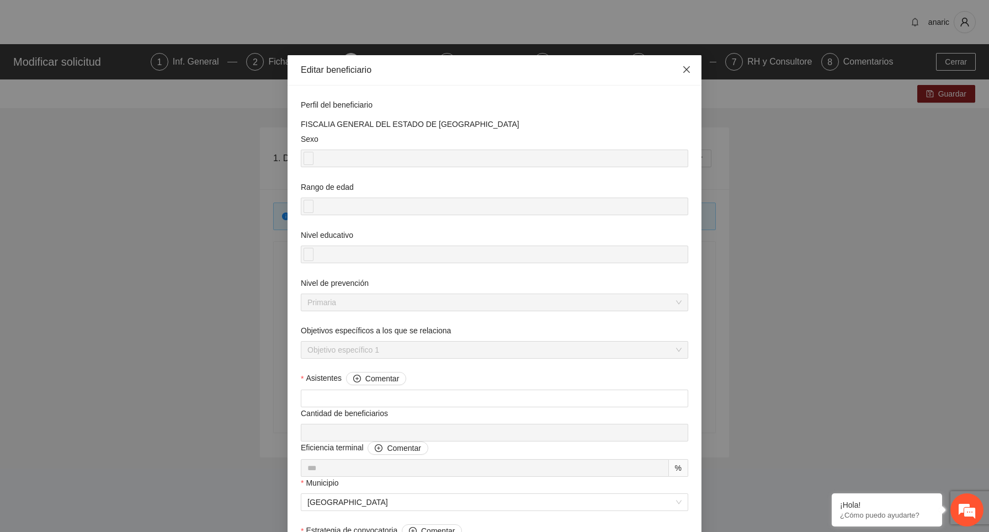
click at [686, 72] on icon "close" at bounding box center [686, 69] width 9 height 9
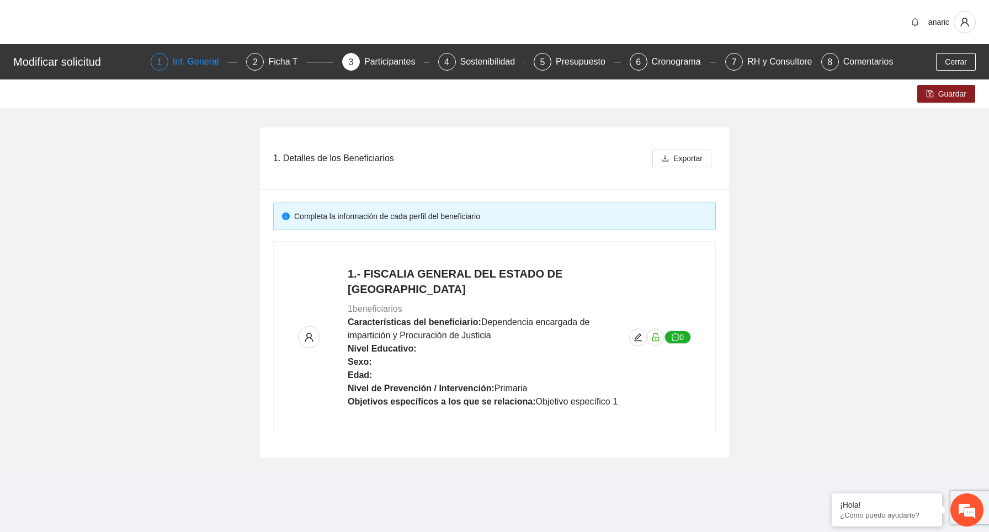
click at [212, 67] on div "Inf. General" at bounding box center [200, 62] width 55 height 18
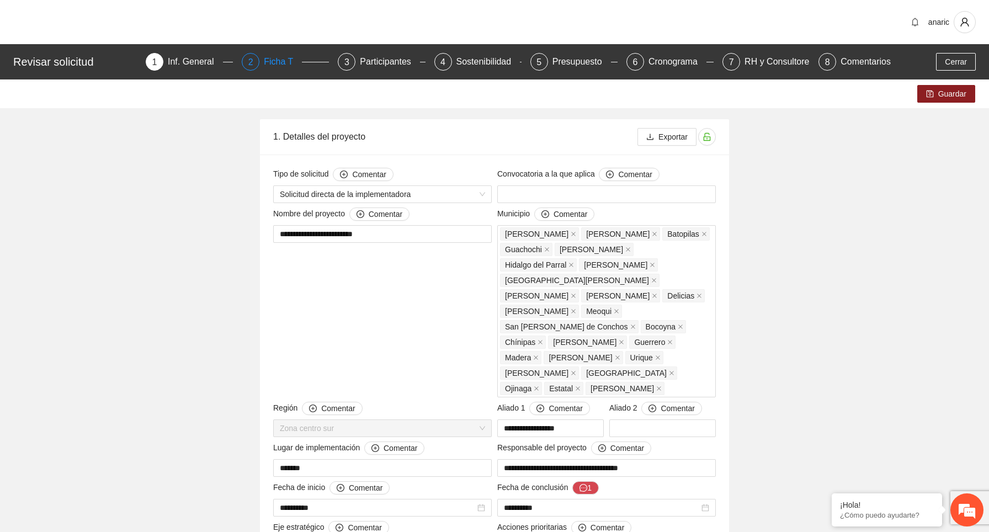
click at [282, 63] on div "Ficha T" at bounding box center [283, 62] width 38 height 18
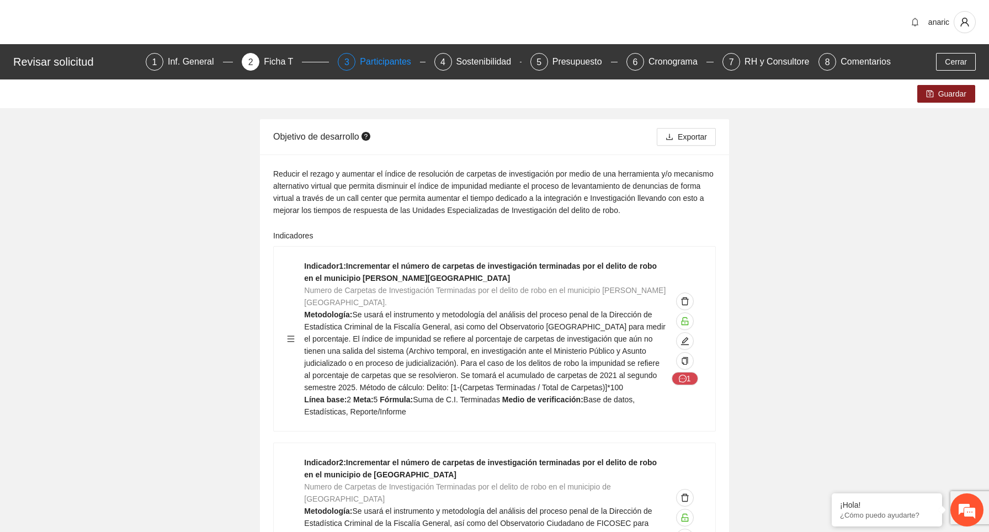
click at [375, 55] on div "Participantes" at bounding box center [390, 62] width 60 height 18
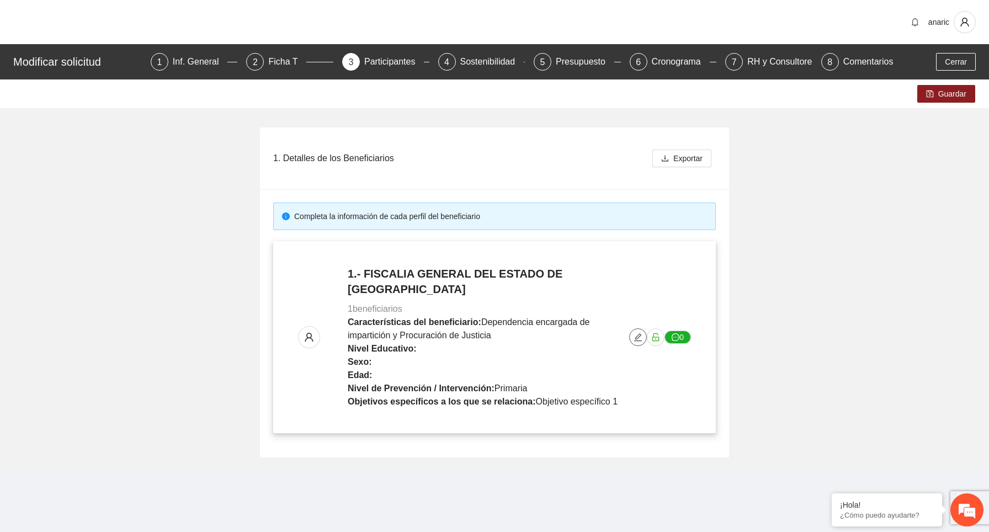
click at [638, 333] on icon "edit" at bounding box center [637, 337] width 9 height 9
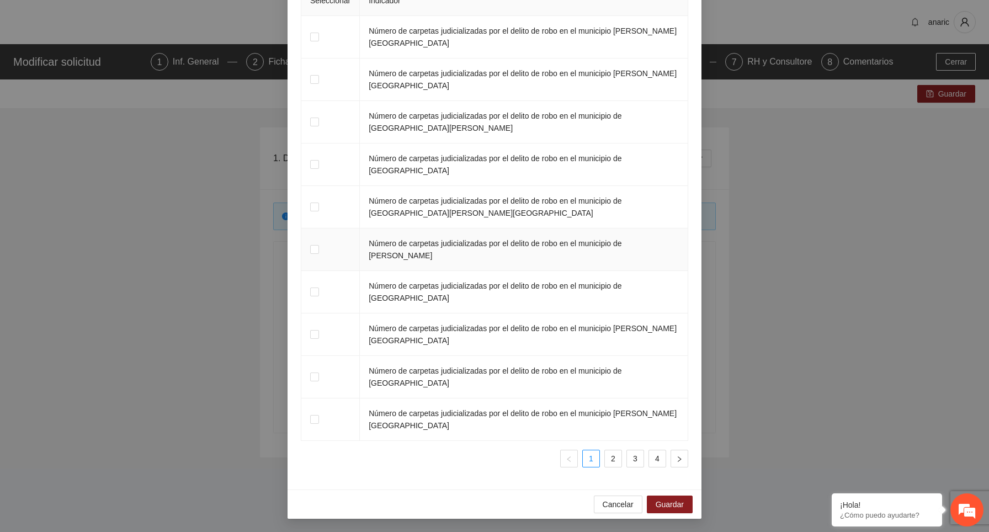
scroll to position [1622, 0]
click at [671, 510] on span "Guardar" at bounding box center [669, 504] width 28 height 12
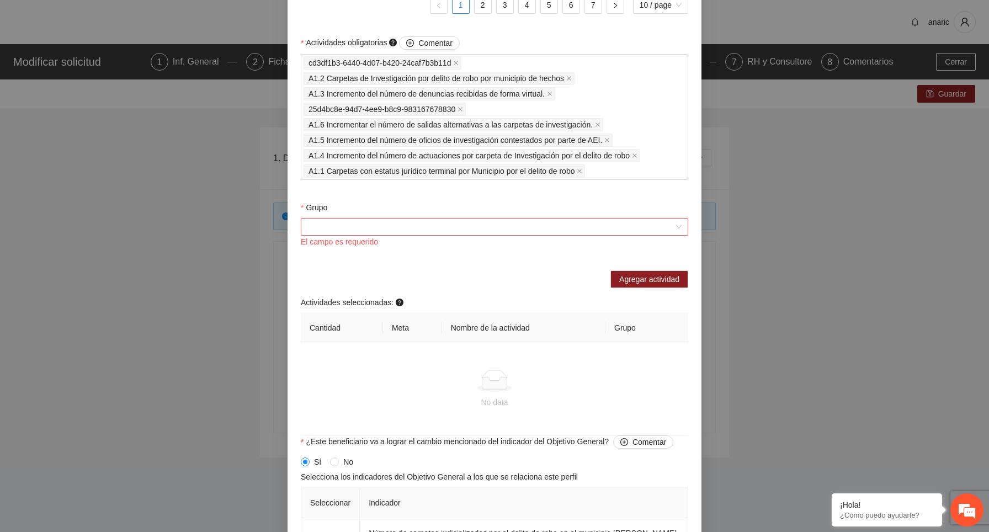
scroll to position [1220, 0]
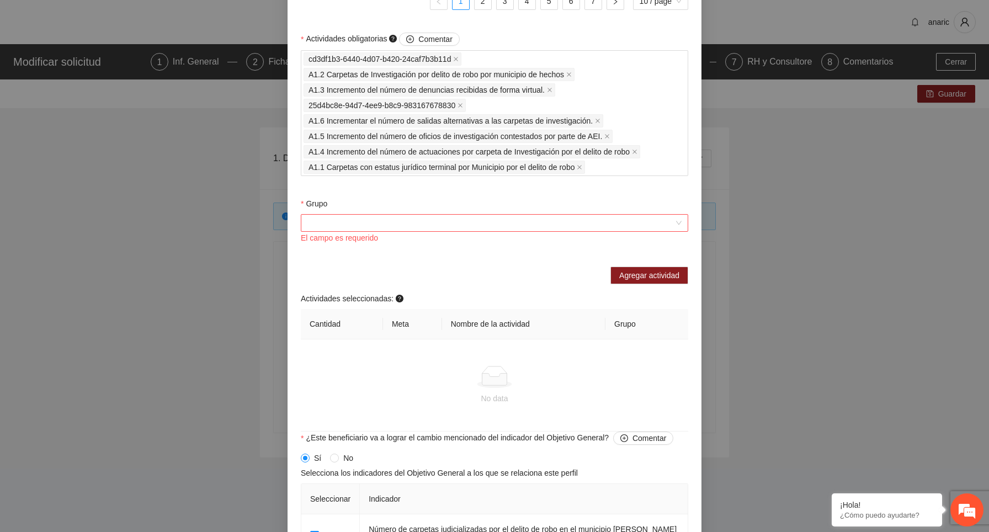
click at [590, 230] on input "Grupo" at bounding box center [490, 223] width 366 height 17
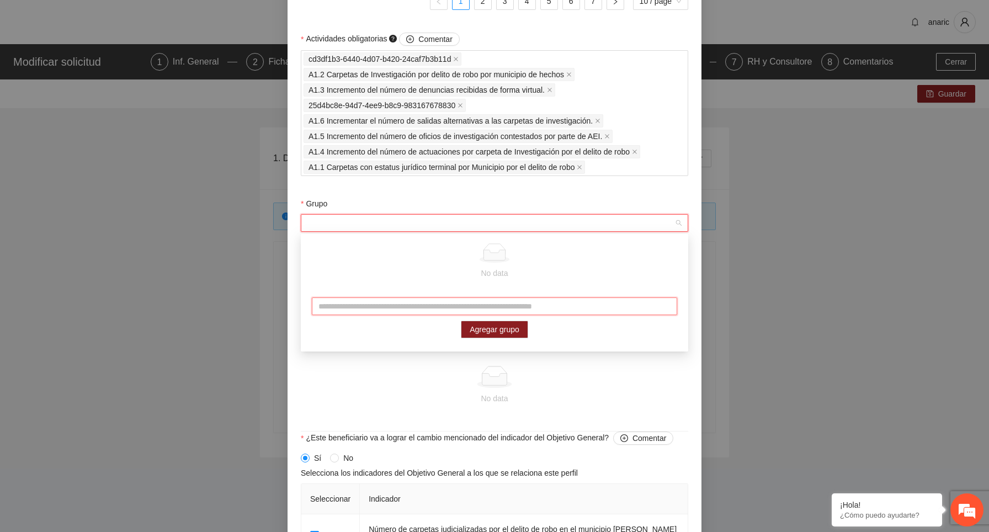
click at [504, 305] on input "text" at bounding box center [494, 306] width 365 height 18
type input "*"
click at [509, 335] on span "Agregar grupo" at bounding box center [494, 329] width 50 height 12
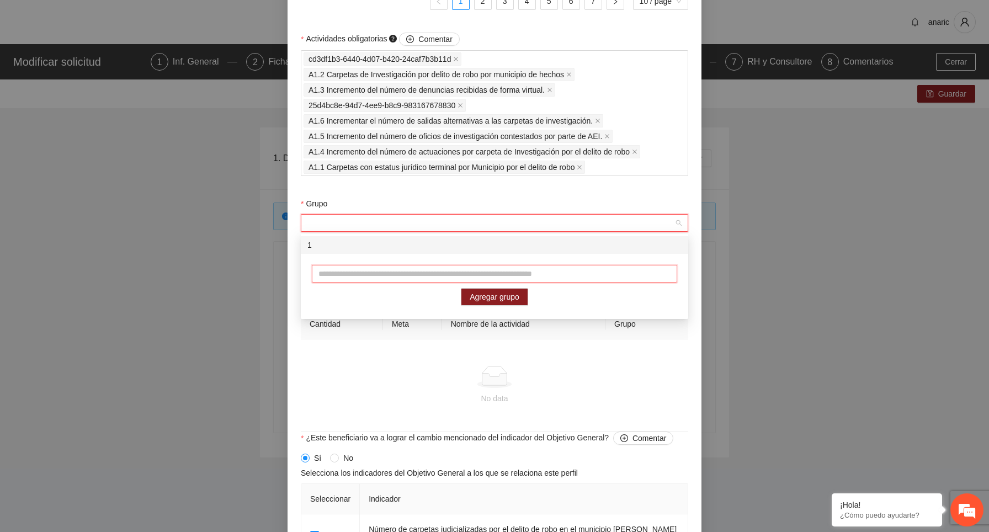
click at [533, 281] on input "text" at bounding box center [494, 274] width 365 height 18
click at [357, 247] on div "1" at bounding box center [494, 245] width 374 height 12
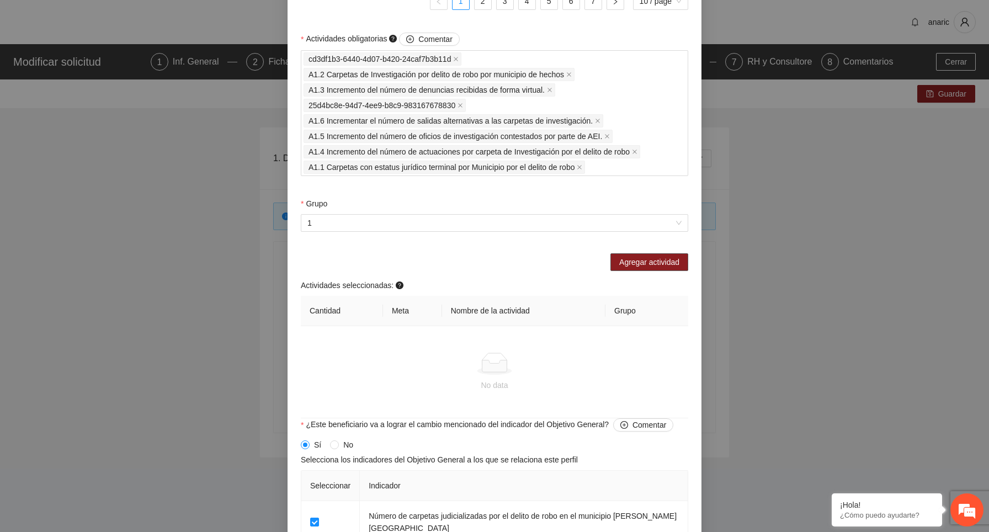
click at [644, 258] on span "Agregar actividad" at bounding box center [649, 262] width 60 height 12
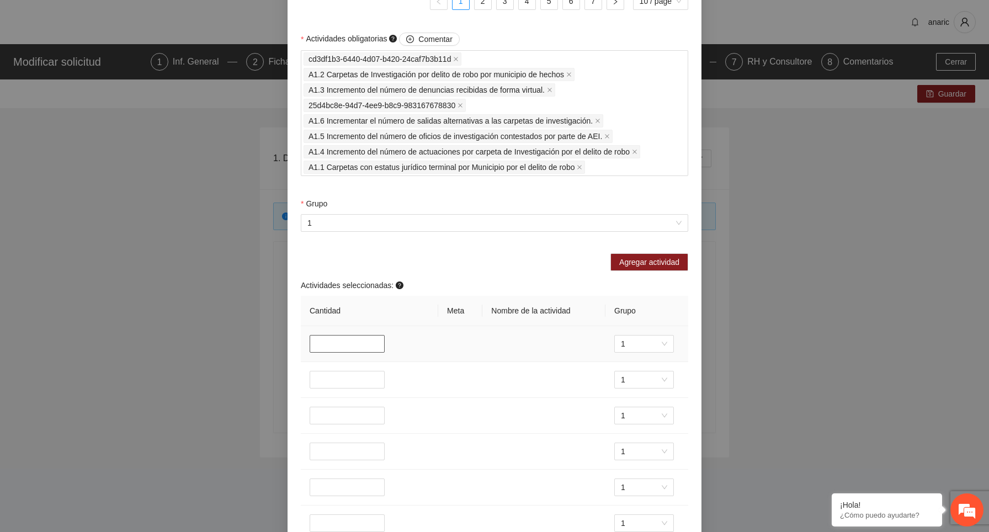
click at [370, 343] on input "number" at bounding box center [346, 344] width 75 height 18
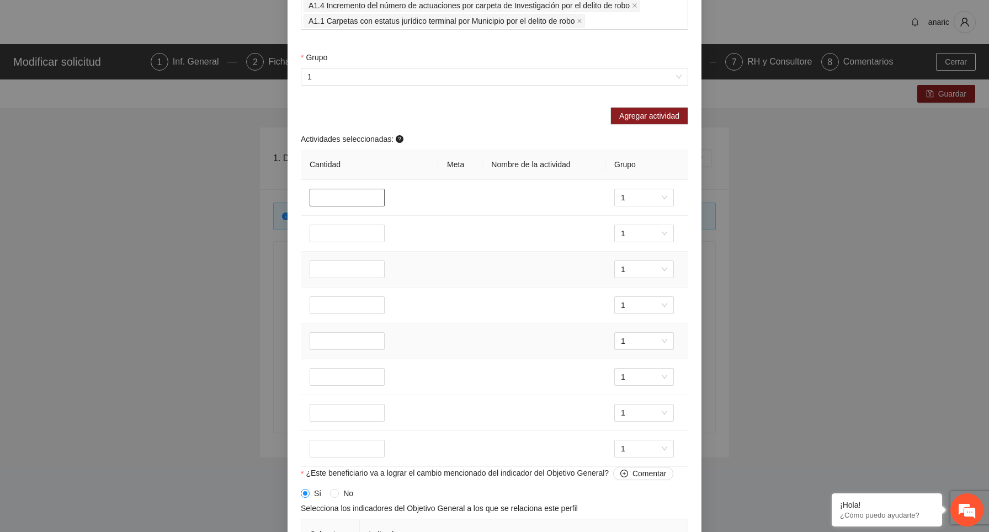
scroll to position [1382, 0]
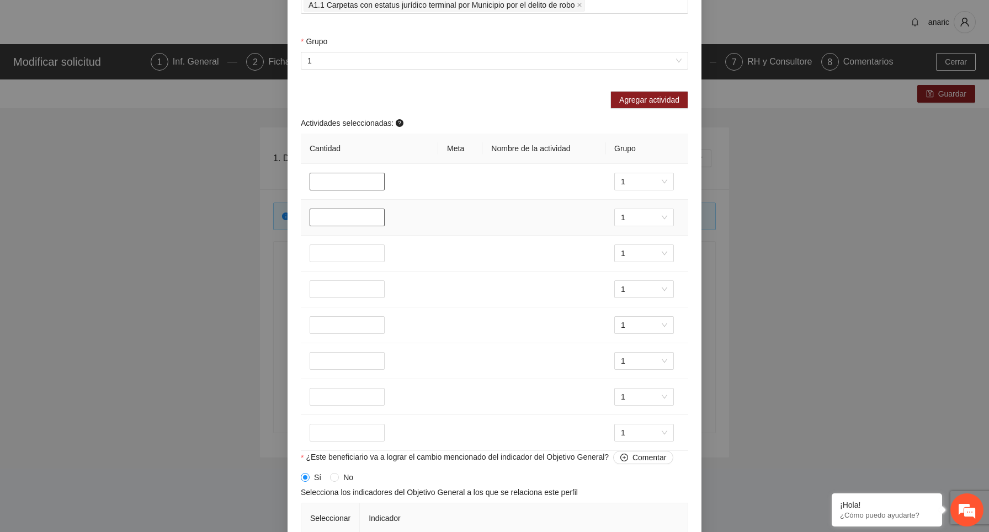
type input "*"
click at [340, 214] on input "number" at bounding box center [346, 218] width 75 height 18
type input "*"
click at [340, 250] on input "number" at bounding box center [346, 253] width 75 height 18
type input "*"
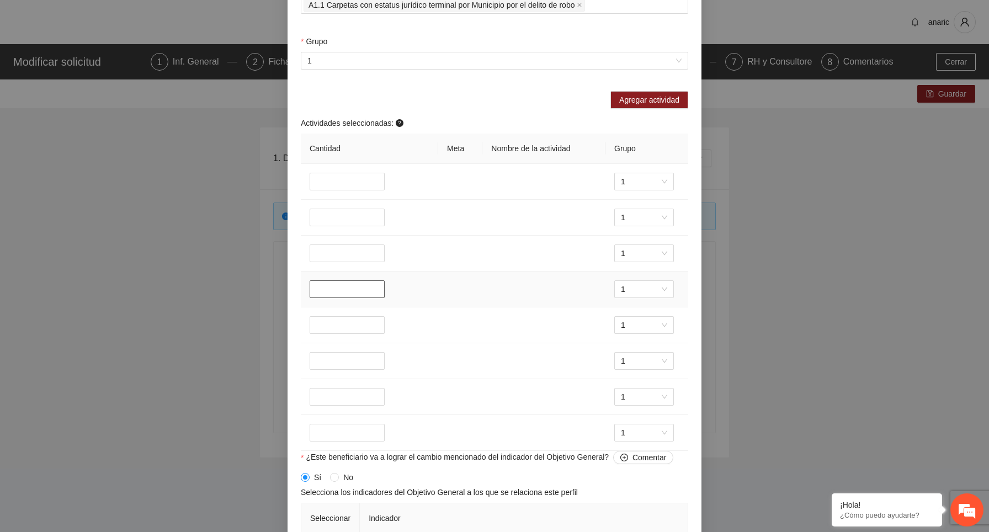
click at [340, 287] on input "number" at bounding box center [346, 289] width 75 height 18
type input "*"
click at [342, 318] on input "number" at bounding box center [346, 325] width 75 height 18
type input "*"
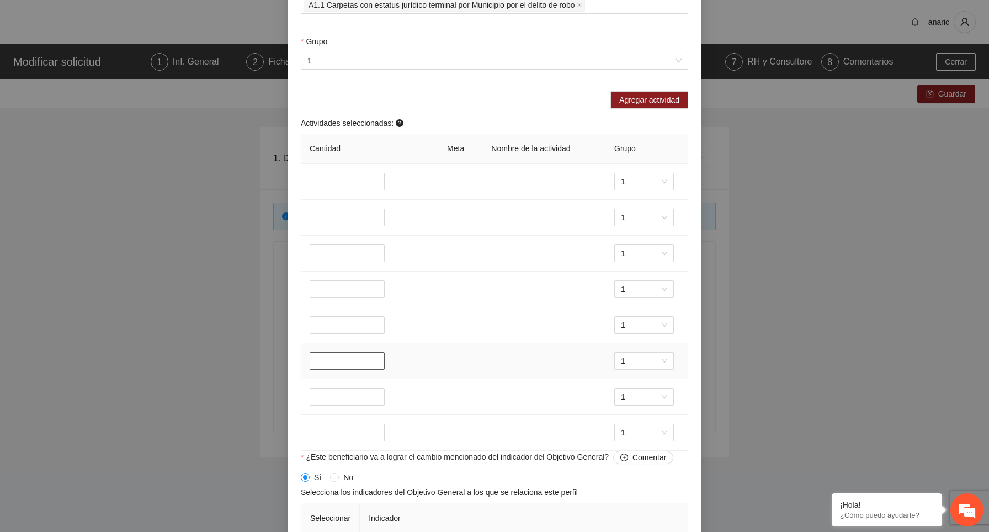
click at [342, 363] on input "number" at bounding box center [346, 361] width 75 height 18
type input "*"
click at [341, 392] on input "number" at bounding box center [346, 397] width 75 height 18
type input "*"
click at [341, 434] on input "number" at bounding box center [346, 433] width 75 height 18
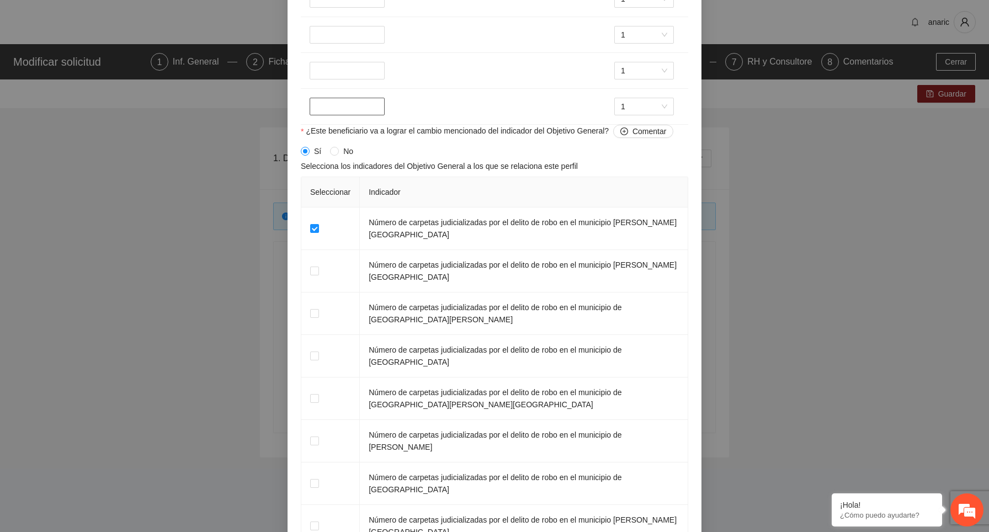
scroll to position [1827, 0]
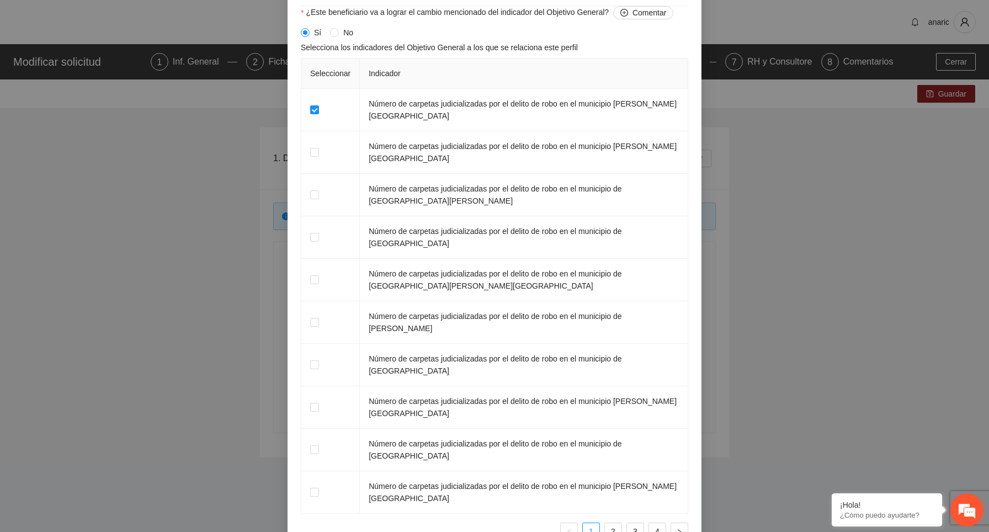
type input "*"
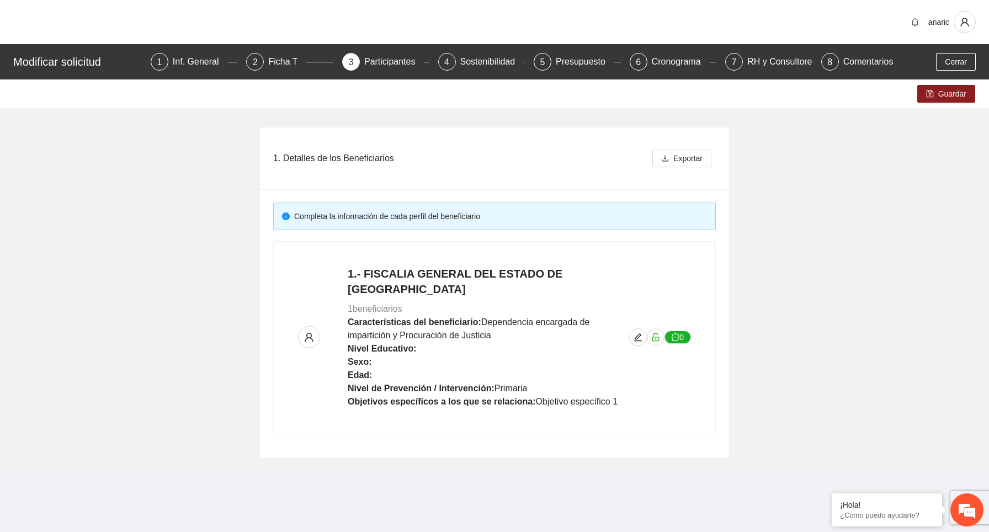
scroll to position [987, 0]
click at [634, 333] on icon "edit" at bounding box center [638, 337] width 8 height 8
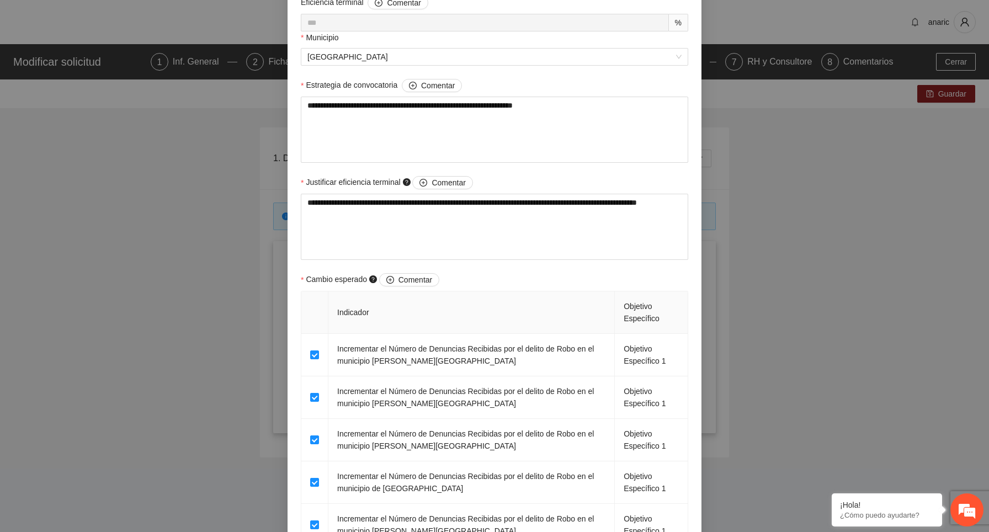
scroll to position [0, 0]
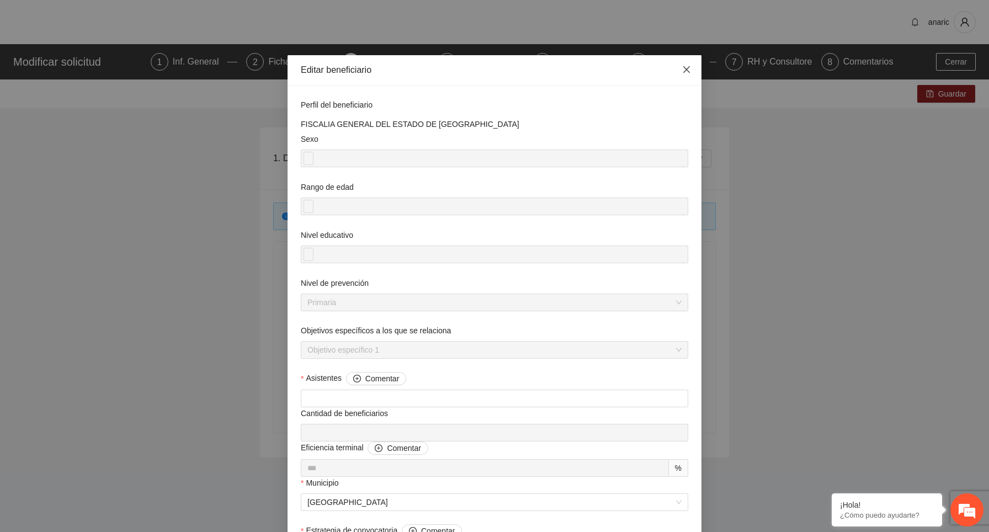
click at [688, 71] on icon "close" at bounding box center [686, 69] width 9 height 9
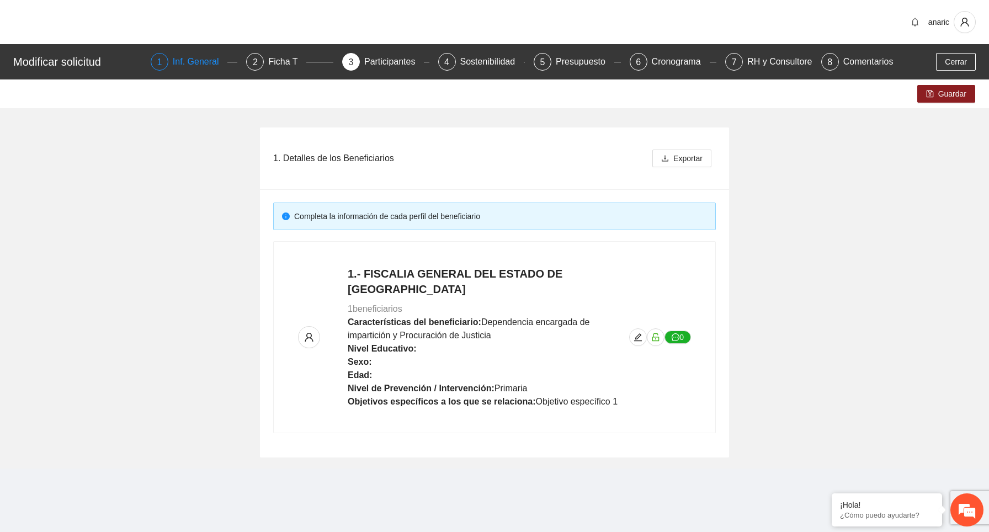
click at [196, 62] on div "Inf. General" at bounding box center [200, 62] width 55 height 18
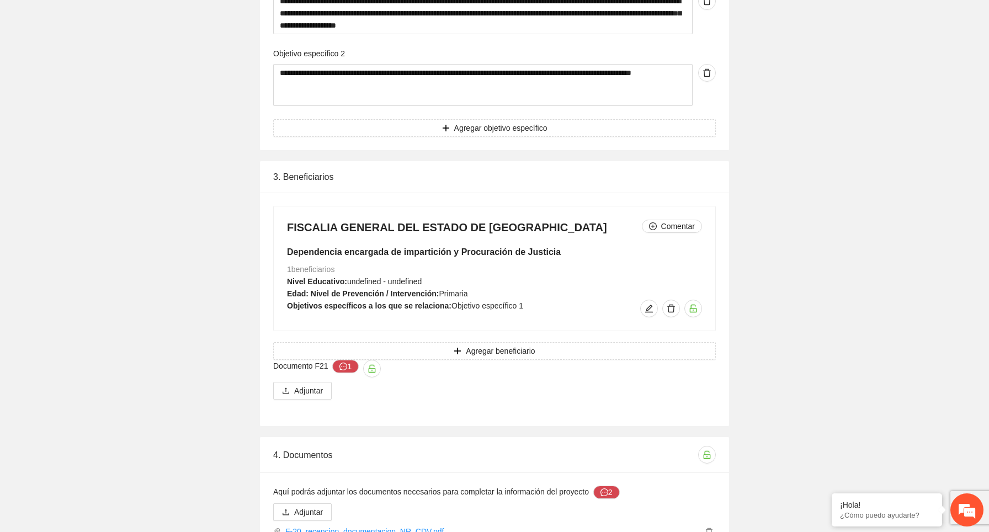
scroll to position [1337, 0]
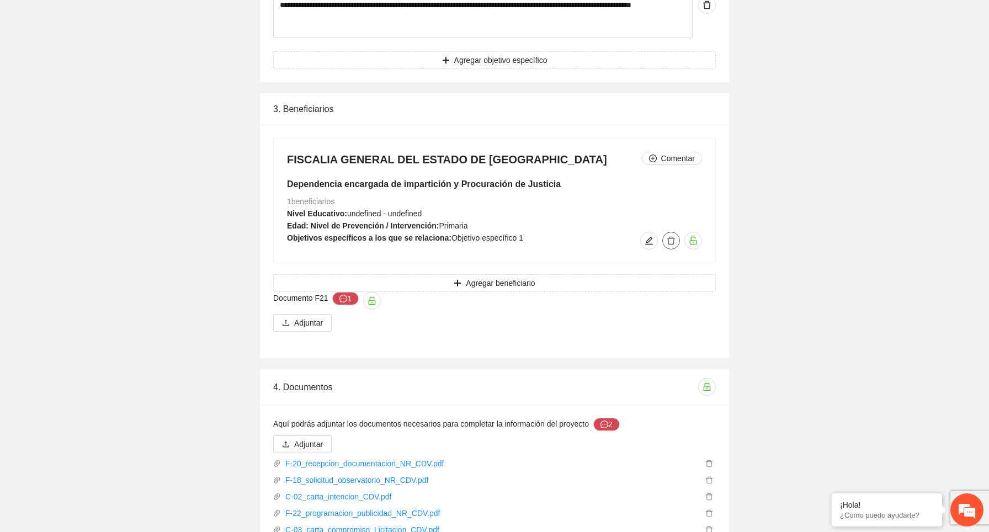
click at [672, 236] on icon "delete" at bounding box center [670, 240] width 9 height 9
click at [735, 159] on span "Eliminar" at bounding box center [733, 159] width 28 height 12
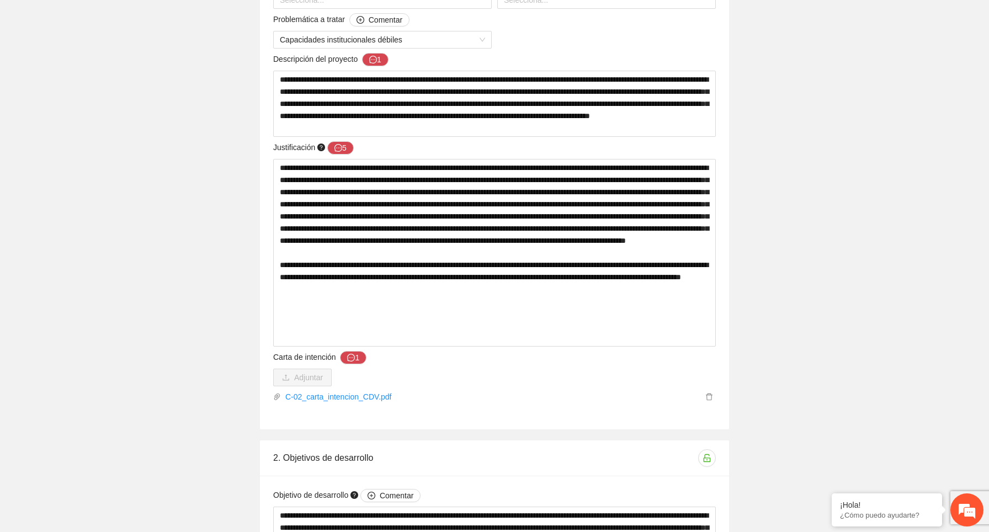
scroll to position [0, 0]
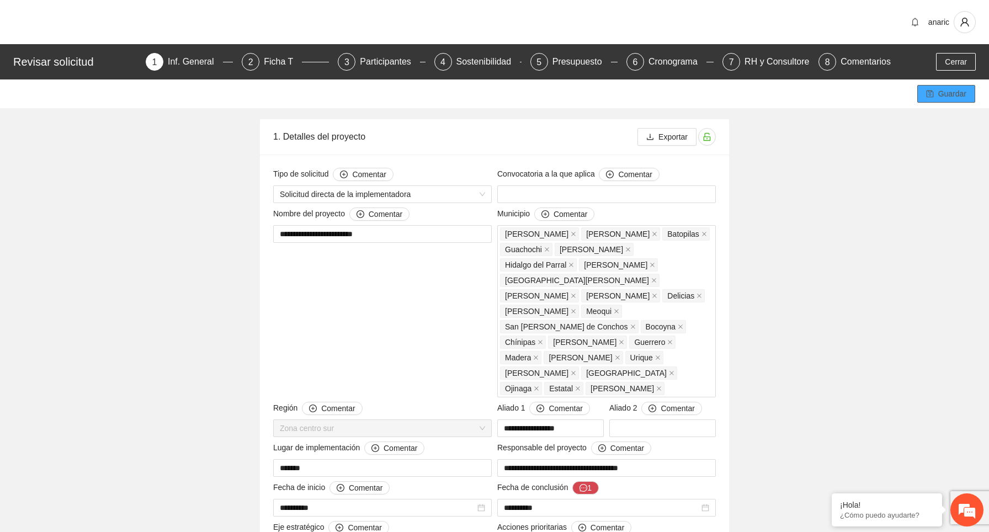
click at [935, 99] on button "Guardar" at bounding box center [946, 94] width 58 height 18
click at [279, 63] on div "Ficha T" at bounding box center [283, 62] width 38 height 18
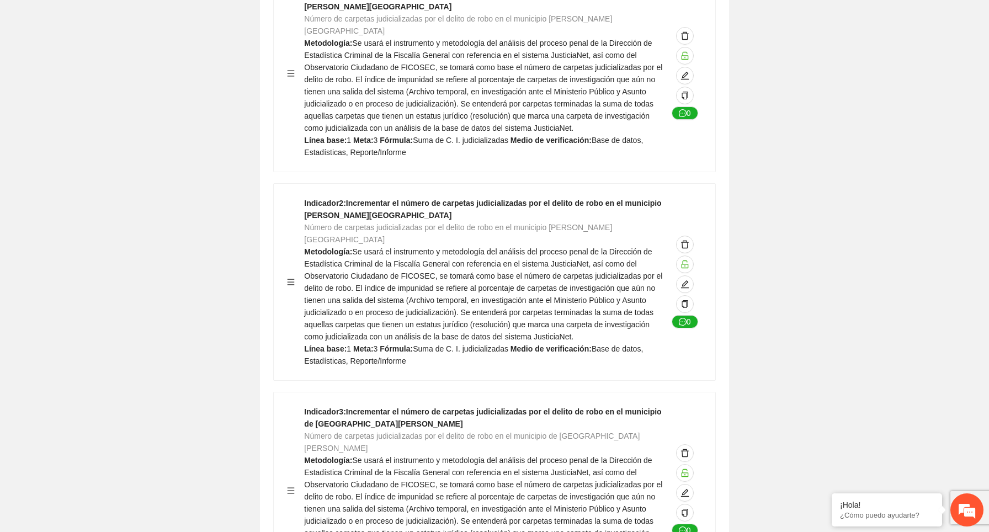
scroll to position [6526, 0]
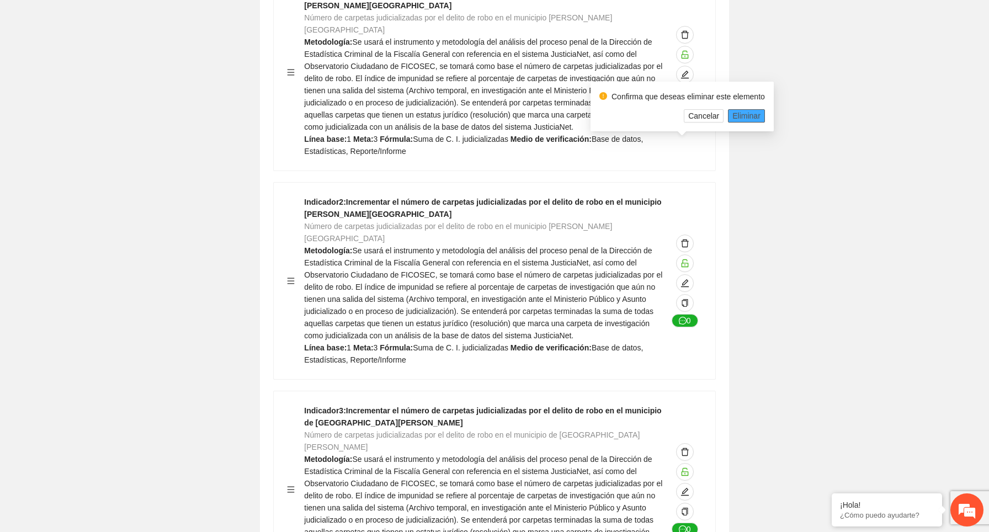
click at [747, 117] on span "Eliminar" at bounding box center [746, 116] width 28 height 12
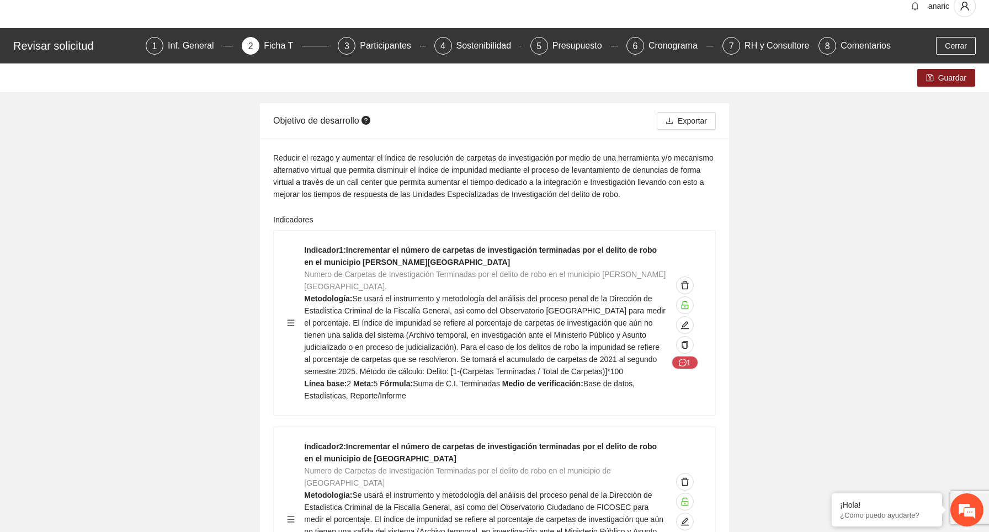
scroll to position [0, 0]
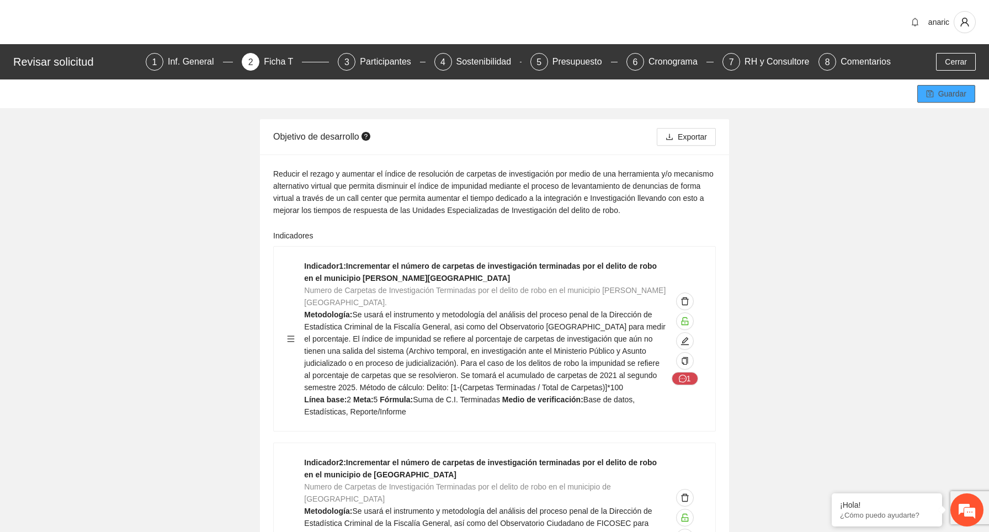
click at [951, 90] on span "Guardar" at bounding box center [952, 94] width 28 height 12
